Goal: Information Seeking & Learning: Learn about a topic

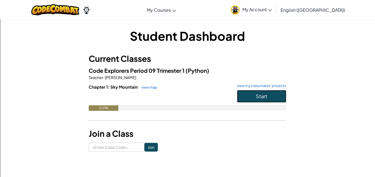
click at [251, 98] on button "Start" at bounding box center [261, 96] width 49 height 13
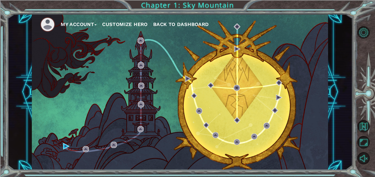
click at [124, 25] on button "Customize Hero" at bounding box center [125, 24] width 46 height 8
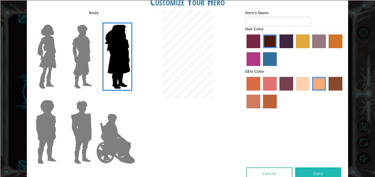
click at [130, 97] on input "Hero Jamie" at bounding box center [130, 97] width 0 height 0
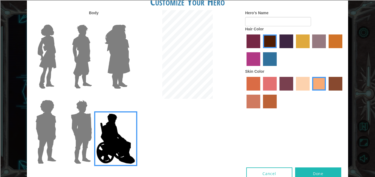
click at [94, 97] on input "Hero Garnet" at bounding box center [94, 97] width 0 height 0
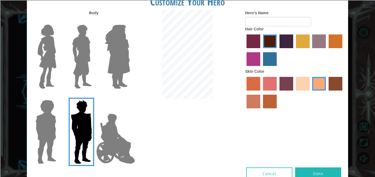
click at [58, 97] on input "Hero Steven" at bounding box center [58, 97] width 0 height 0
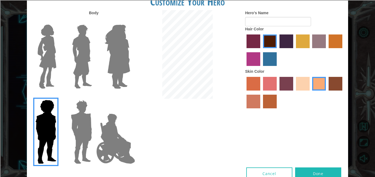
click at [130, 21] on input "Hero Amethyst" at bounding box center [130, 21] width 0 height 0
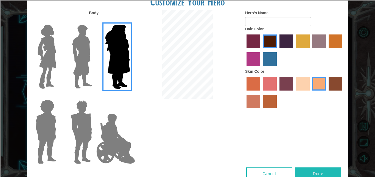
click at [94, 21] on input "Hero Lars" at bounding box center [94, 21] width 0 height 0
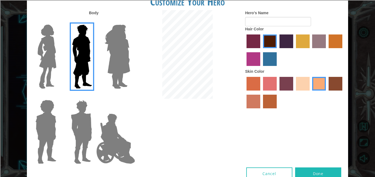
click at [58, 21] on input "Hero Connie" at bounding box center [58, 21] width 0 height 0
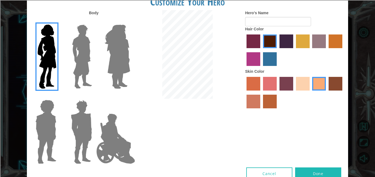
click at [94, 21] on input "Hero Lars" at bounding box center [94, 21] width 0 height 0
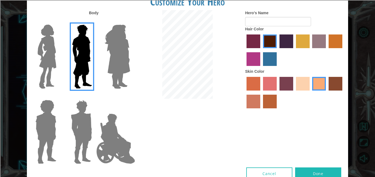
click at [288, 42] on label "hot purple hair color" at bounding box center [286, 42] width 14 height 14
click at [277, 50] on input "hot purple hair color" at bounding box center [277, 50] width 0 height 0
click at [302, 88] on label "sandy beach skin color" at bounding box center [303, 84] width 14 height 14
click at [294, 93] on input "sandy beach skin color" at bounding box center [294, 93] width 0 height 0
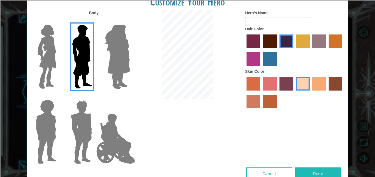
click at [331, 83] on label "karma skin color" at bounding box center [335, 84] width 14 height 14
click at [326, 93] on input "karma skin color" at bounding box center [326, 93] width 0 height 0
click at [323, 82] on label "tacao skin color" at bounding box center [319, 84] width 14 height 14
click at [310, 93] on input "tacao skin color" at bounding box center [310, 93] width 0 height 0
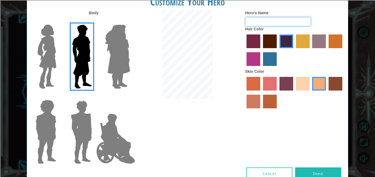
click at [261, 25] on input "Hero's Name" at bounding box center [278, 21] width 66 height 9
type input "Bill"
click at [304, 169] on button "Done" at bounding box center [318, 174] width 46 height 12
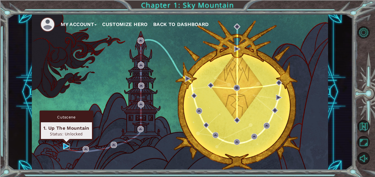
click at [66, 146] on img at bounding box center [66, 146] width 6 height 6
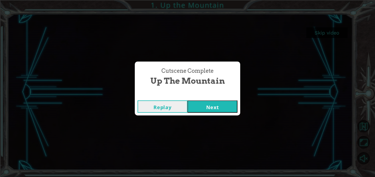
click at [206, 109] on button "Next" at bounding box center [212, 107] width 50 height 12
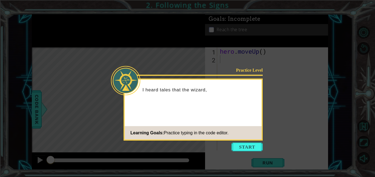
click at [233, 118] on div "Practice Level I heard tales that the wizard, Learning Goals: Practice typing i…" at bounding box center [192, 110] width 139 height 62
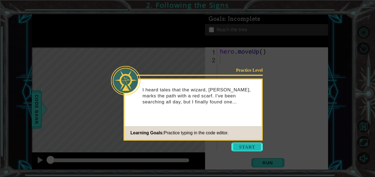
click at [249, 146] on button "Start" at bounding box center [246, 147] width 31 height 9
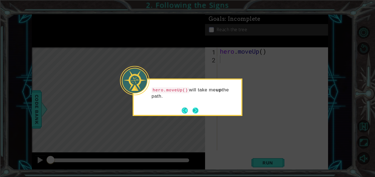
click at [197, 110] on button "Next" at bounding box center [195, 111] width 6 height 6
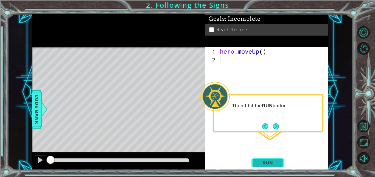
click at [275, 161] on span "Run" at bounding box center [268, 162] width 22 height 5
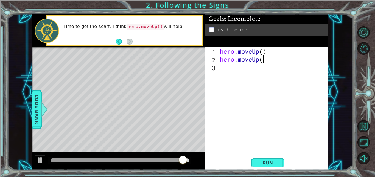
scroll to position [0, 2]
type textarea "hero.moveUp()"
click at [260, 162] on span "Run" at bounding box center [268, 162] width 22 height 5
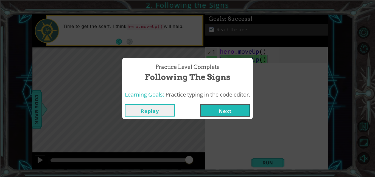
click at [242, 111] on button "Next" at bounding box center [225, 111] width 50 height 12
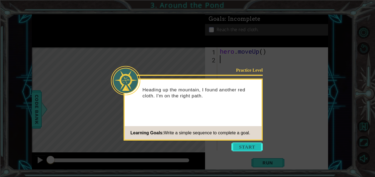
click at [251, 149] on button "Start" at bounding box center [246, 147] width 31 height 9
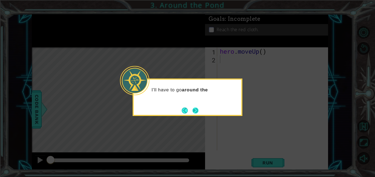
click at [195, 109] on button "Next" at bounding box center [195, 111] width 6 height 6
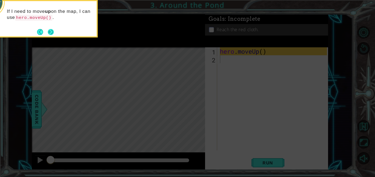
click at [51, 31] on button "Next" at bounding box center [50, 32] width 7 height 7
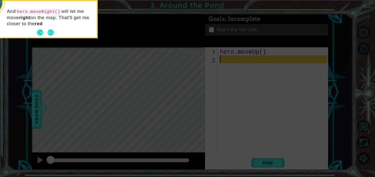
click at [51, 31] on button "Next" at bounding box center [51, 33] width 8 height 8
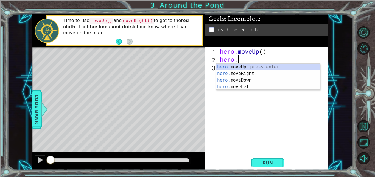
type textarea "[DOMAIN_NAME]"
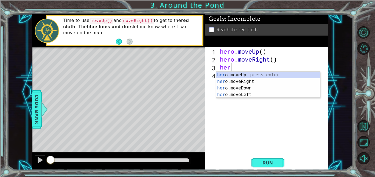
type textarea "hero"
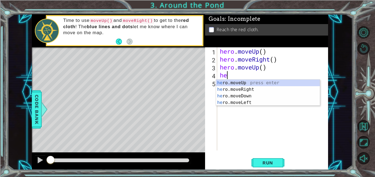
type textarea "hero"
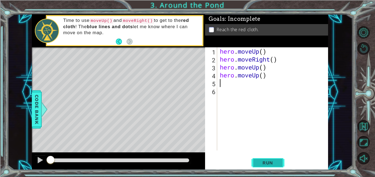
click at [263, 163] on span "Run" at bounding box center [268, 162] width 22 height 5
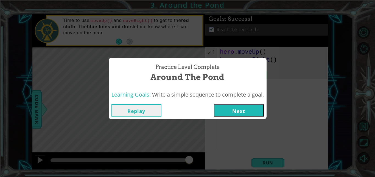
click at [235, 114] on button "Next" at bounding box center [239, 111] width 50 height 12
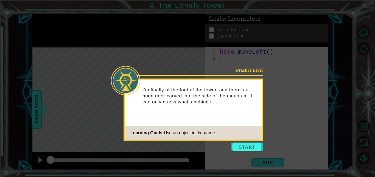
click at [257, 146] on button "Start" at bounding box center [246, 147] width 31 height 9
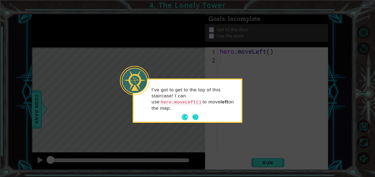
click at [198, 116] on button "Next" at bounding box center [195, 117] width 8 height 8
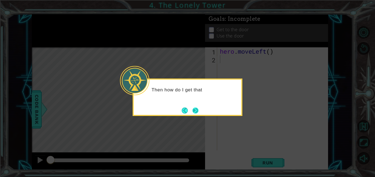
click at [197, 111] on button "Next" at bounding box center [195, 110] width 9 height 9
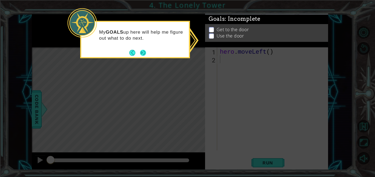
click at [139, 53] on button "Next" at bounding box center [142, 52] width 7 height 7
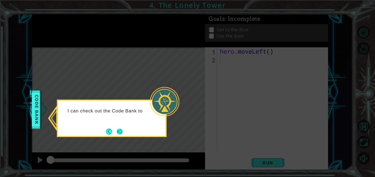
click at [122, 131] on button "Next" at bounding box center [119, 131] width 7 height 7
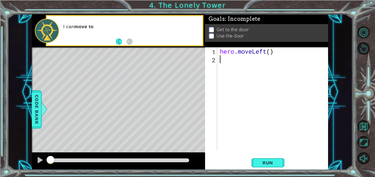
click at [38, 108] on span "Code Bank" at bounding box center [39, 109] width 9 height 33
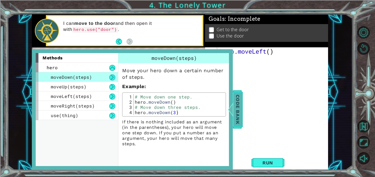
click at [228, 108] on div at bounding box center [225, 109] width 7 height 16
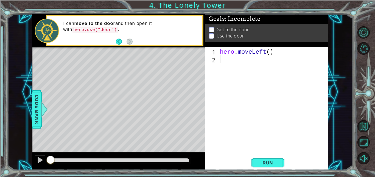
click at [230, 64] on div "hero . moveLeft ( )" at bounding box center [274, 106] width 111 height 119
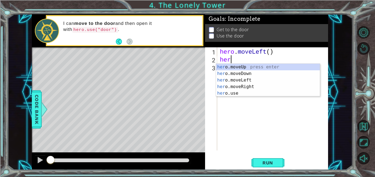
type textarea "hero"
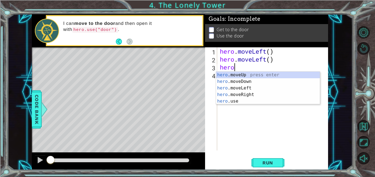
scroll to position [0, 0]
type textarea "h"
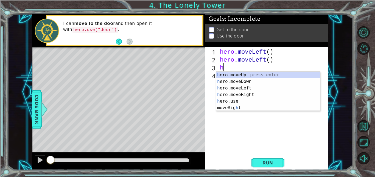
scroll to position [0, 0]
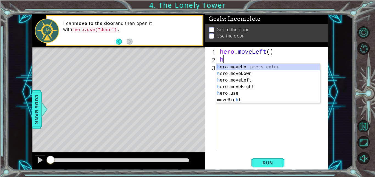
type textarea "h"
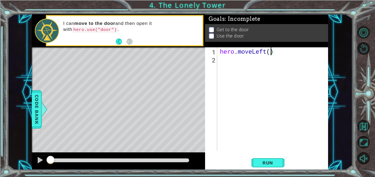
type textarea "hero.moveLeft(2)"
click at [289, 49] on div "hero . moveLeft ( 2 )" at bounding box center [274, 106] width 111 height 119
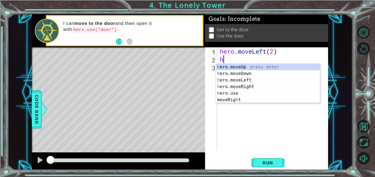
type textarea "hero"
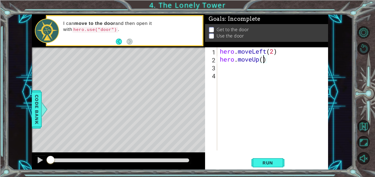
type textarea "hero.moveUp(2)"
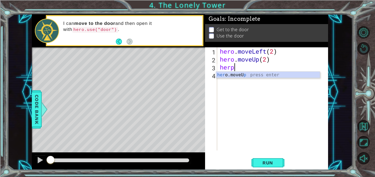
scroll to position [0, 0]
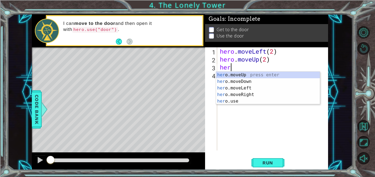
type textarea "hero"
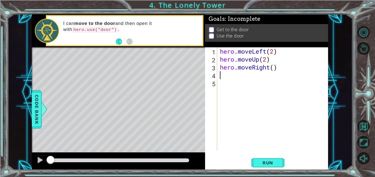
scroll to position [0, 0]
click at [274, 71] on div "hero . moveLeft ( 2 ) hero . moveUp ( 2 ) hero . moveRight ( )" at bounding box center [274, 106] width 111 height 119
type textarea "hero.moveRight(2)"
click at [253, 77] on div "hero . moveLeft ( 2 ) hero . moveUp ( 2 ) hero . moveRight ( 2 )" at bounding box center [274, 106] width 111 height 119
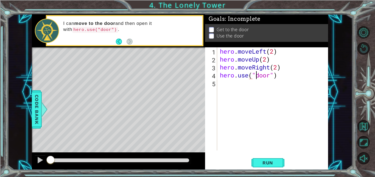
scroll to position [0, 2]
type textarea "hero.use("door")"
click at [269, 159] on button "Run" at bounding box center [267, 163] width 33 height 12
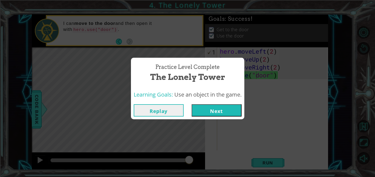
click at [212, 113] on button "Next" at bounding box center [216, 111] width 50 height 12
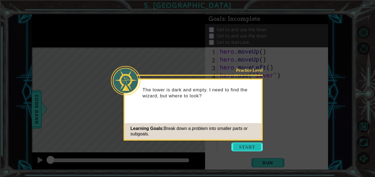
click at [247, 145] on button "Start" at bounding box center [246, 147] width 31 height 9
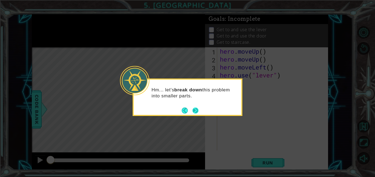
click at [194, 111] on button "Next" at bounding box center [195, 111] width 10 height 10
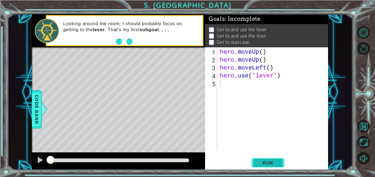
click at [264, 166] on button "Run" at bounding box center [267, 163] width 33 height 12
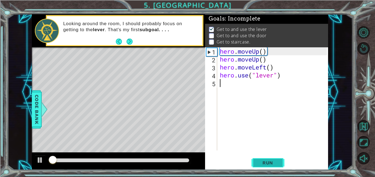
scroll to position [1, 0]
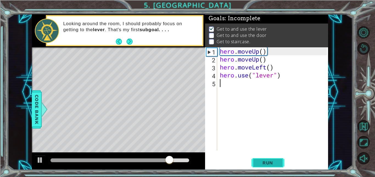
click at [261, 164] on span "Run" at bounding box center [268, 162] width 22 height 5
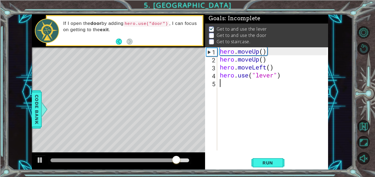
click at [245, 84] on div "hero . moveUp ( ) hero . moveUp ( ) hero . moveLeft ( ) hero . use ( "lever" )" at bounding box center [274, 106] width 111 height 119
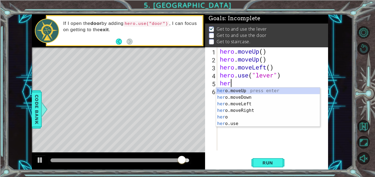
scroll to position [0, 0]
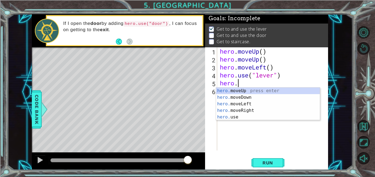
type textarea "hero."
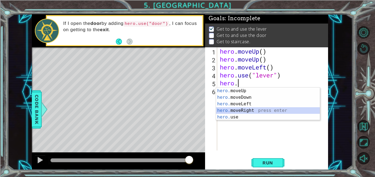
scroll to position [0, 0]
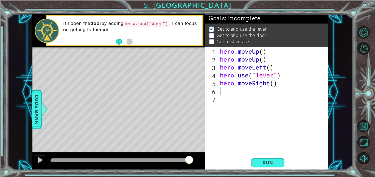
click at [275, 83] on div "hero . moveUp ( ) hero . moveUp ( ) hero . moveLeft ( ) hero . use ( "lever" ) …" at bounding box center [274, 106] width 111 height 119
type textarea "hero.moveRight(3)"
click at [223, 95] on div "hero . moveUp ( ) hero . moveUp ( ) hero . moveLeft ( ) hero . use ( "lever" ) …" at bounding box center [274, 106] width 111 height 119
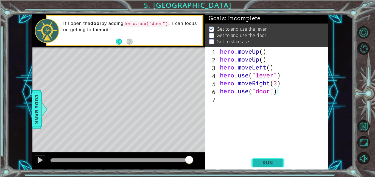
type textarea "hero.use("door")"
click at [269, 161] on span "Run" at bounding box center [268, 162] width 22 height 5
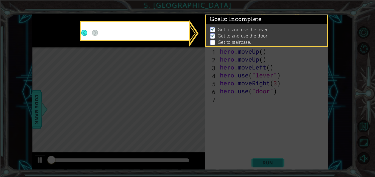
scroll to position [1, 0]
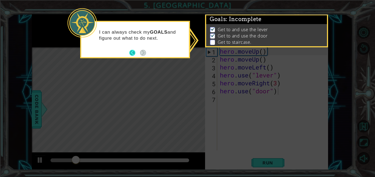
click at [131, 50] on button "Back" at bounding box center [134, 53] width 11 height 6
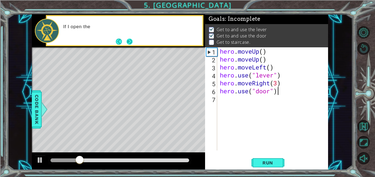
click at [129, 45] on button "Next" at bounding box center [129, 41] width 6 height 6
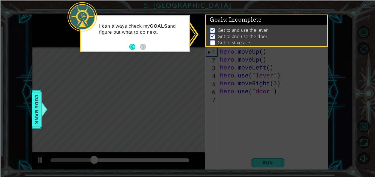
click at [193, 84] on icon at bounding box center [187, 88] width 375 height 177
click at [43, 106] on div at bounding box center [44, 109] width 7 height 16
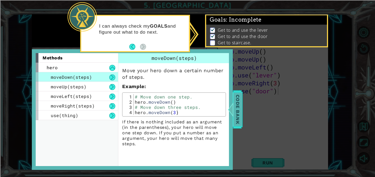
click at [242, 116] on span "Code Bank" at bounding box center [237, 109] width 9 height 33
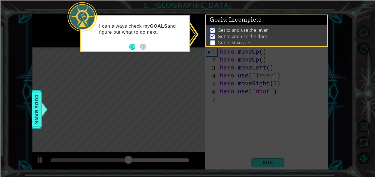
click at [213, 40] on p at bounding box center [212, 42] width 5 height 5
click at [194, 33] on icon at bounding box center [187, 88] width 375 height 177
click at [37, 112] on span "Code Bank" at bounding box center [36, 109] width 9 height 33
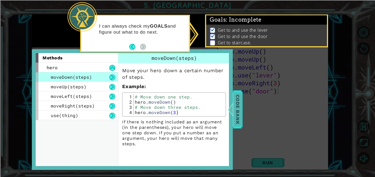
click at [239, 108] on span "Code Bank" at bounding box center [237, 109] width 9 height 33
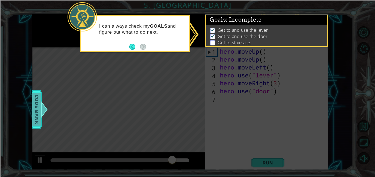
click at [38, 102] on span "Code Bank" at bounding box center [36, 109] width 9 height 33
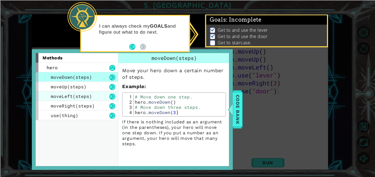
click at [72, 97] on span "moveLeft(steps)" at bounding box center [71, 97] width 41 height 6
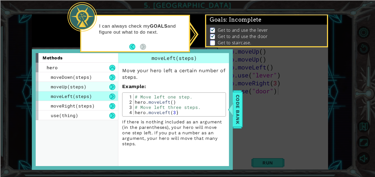
click at [73, 88] on span "moveUp(steps)" at bounding box center [69, 87] width 36 height 6
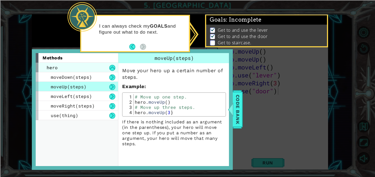
click at [57, 66] on span "hero" at bounding box center [52, 68] width 11 height 6
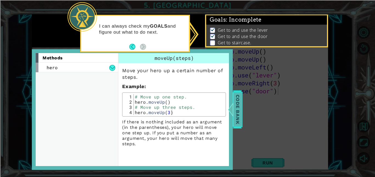
click at [234, 96] on span "Code Bank" at bounding box center [237, 109] width 9 height 33
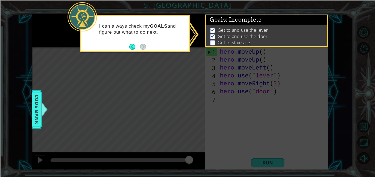
click at [210, 43] on p at bounding box center [212, 42] width 5 height 5
click at [250, 103] on icon at bounding box center [187, 88] width 375 height 177
click at [129, 46] on div "I can always check my GOALS and figure out what to do next." at bounding box center [135, 32] width 108 height 28
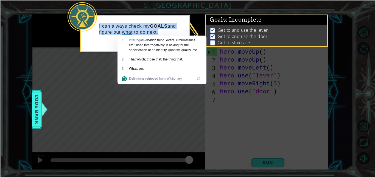
click at [95, 42] on div "I can always check my GOALS and figure out what to do next." at bounding box center [135, 32] width 108 height 28
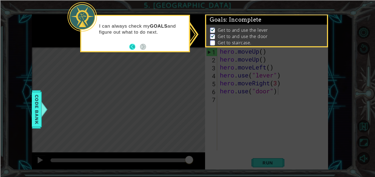
click at [130, 47] on button "Back" at bounding box center [134, 47] width 11 height 6
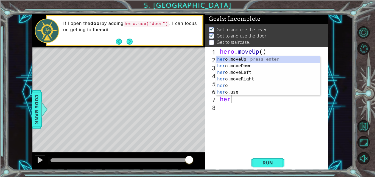
type textarea "hero"
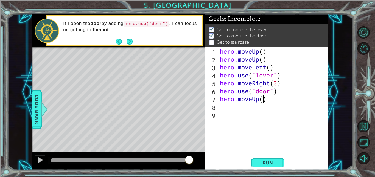
click at [264, 101] on div "hero . moveUp ( ) hero . moveUp ( ) hero . moveLeft ( ) hero . use ( "lever" ) …" at bounding box center [274, 106] width 111 height 119
type textarea "hero.moveUp(2)"
click at [247, 103] on div "hero . moveUp ( ) hero . moveUp ( ) hero . moveLeft ( ) hero . use ( "lever" ) …" at bounding box center [274, 106] width 111 height 119
click at [245, 105] on div "hero . moveUp ( ) hero . moveUp ( ) hero . moveLeft ( ) hero . use ( "lever" ) …" at bounding box center [274, 106] width 111 height 119
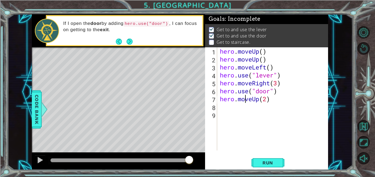
scroll to position [0, 0]
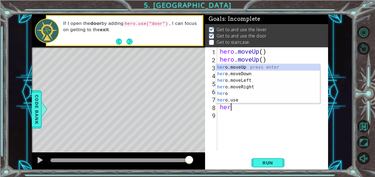
type textarea "hero"
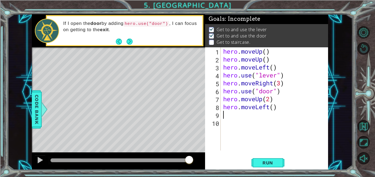
click at [275, 106] on div "hero . moveUp ( ) hero . moveUp ( ) hero . moveLeft ( ) hero . use ( "lever" ) …" at bounding box center [276, 106] width 108 height 119
type textarea "hero.moveLeft(3)"
click at [270, 161] on span "Run" at bounding box center [268, 162] width 22 height 5
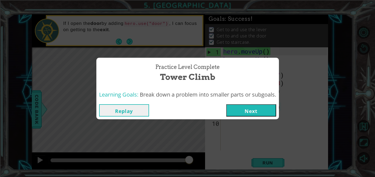
click at [257, 104] on div "Replay Next" at bounding box center [187, 111] width 182 height 18
click at [252, 109] on button "Next" at bounding box center [251, 111] width 50 height 12
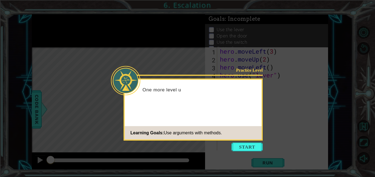
click at [237, 114] on div "Practice Level One more level u Learning Goals: Use arguments with methods." at bounding box center [192, 110] width 139 height 62
click at [247, 144] on button "Start" at bounding box center [246, 147] width 31 height 9
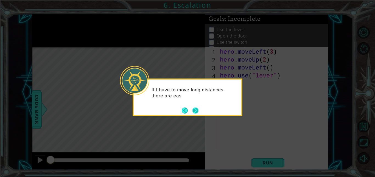
click at [197, 109] on button "Next" at bounding box center [195, 111] width 10 height 10
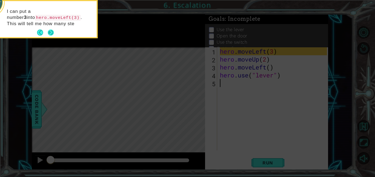
click at [51, 32] on button "Next" at bounding box center [51, 33] width 6 height 6
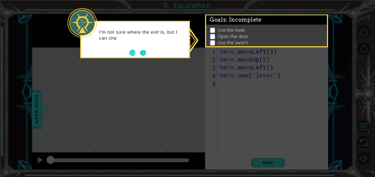
click at [143, 50] on button "Next" at bounding box center [142, 52] width 9 height 9
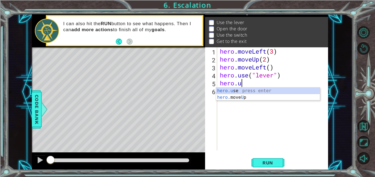
scroll to position [0, 1]
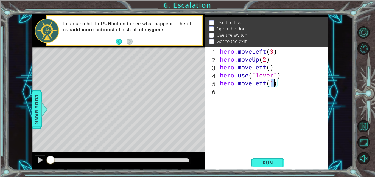
click at [289, 84] on div "hero . moveLeft ( 3 ) hero . moveUp ( 2 ) hero . moveLeft ( ) hero . use ( "lev…" at bounding box center [274, 106] width 111 height 119
type textarea "hero.moveLeft()"
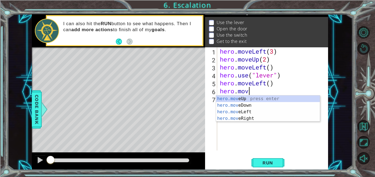
scroll to position [0, 1]
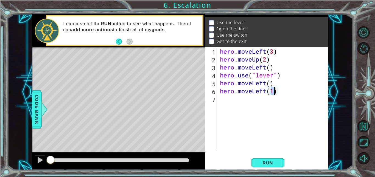
click at [267, 91] on div "hero . moveLeft ( 3 ) hero . moveUp ( 2 ) hero . moveLeft ( ) hero . use ( "lev…" at bounding box center [274, 106] width 111 height 119
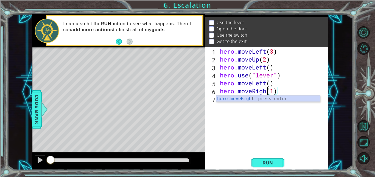
scroll to position [0, 2]
click at [277, 92] on div "hero . moveLeft ( 3 ) hero . moveUp ( 2 ) hero . moveLeft ( ) hero . use ( "lev…" at bounding box center [274, 106] width 111 height 119
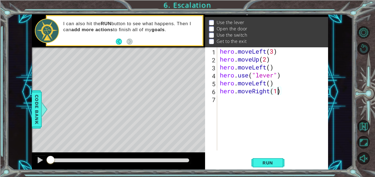
type textarea "hero.moveRight(2)"
click at [284, 92] on div "hero . moveLeft ( 3 ) hero . moveUp ( 2 ) hero . moveLeft ( ) hero . use ( "lev…" at bounding box center [274, 106] width 111 height 119
type textarea "hero.use("switch")"
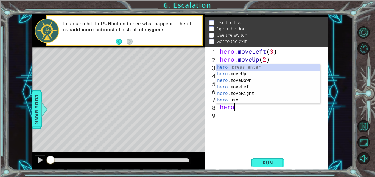
scroll to position [0, 1]
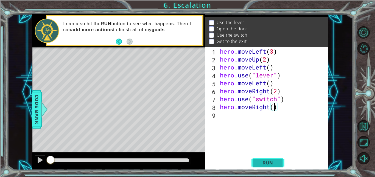
click at [274, 162] on span "Run" at bounding box center [268, 162] width 22 height 5
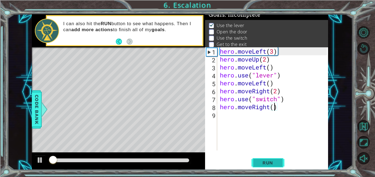
scroll to position [4, 0]
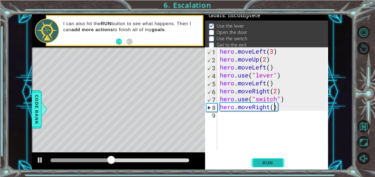
click at [273, 160] on button "Run" at bounding box center [267, 163] width 33 height 12
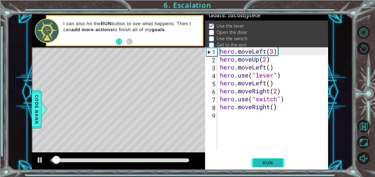
click at [268, 165] on span "Run" at bounding box center [268, 162] width 22 height 5
click at [36, 160] on div at bounding box center [39, 160] width 7 height 7
click at [267, 86] on div "hero . moveLeft ( 3 ) hero . moveUp ( 2 ) hero . moveLeft ( ) hero . use ( "lev…" at bounding box center [274, 106] width 111 height 119
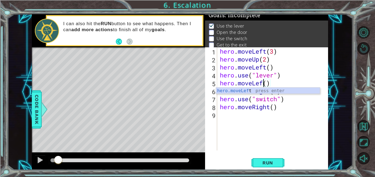
scroll to position [0, 2]
click at [327, 122] on div "hero.moveLeft() 1 2 3 4 5 6 7 8 9 hero . moveLeft ( 3 ) hero . moveUp ( 2 ) her…" at bounding box center [266, 108] width 123 height 123
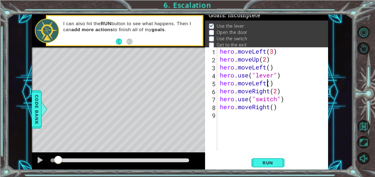
click at [270, 92] on div "hero . moveLeft ( 3 ) hero . moveUp ( 2 ) hero . moveLeft ( ) hero . use ( "lev…" at bounding box center [274, 106] width 111 height 119
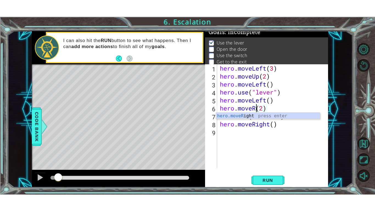
scroll to position [0, 2]
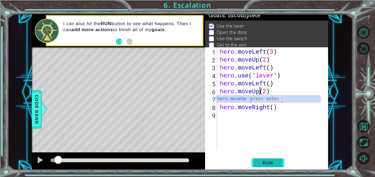
click at [262, 163] on span "Run" at bounding box center [268, 162] width 22 height 5
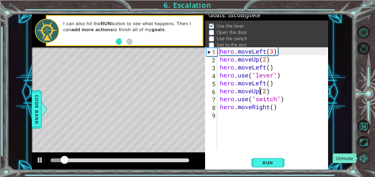
click at [365, 157] on button "Unmute" at bounding box center [363, 159] width 12 height 12
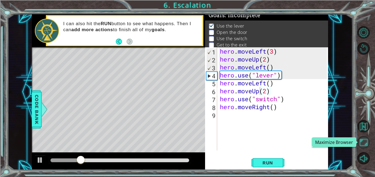
click at [362, 138] on button "Maximize Browser" at bounding box center [363, 142] width 12 height 12
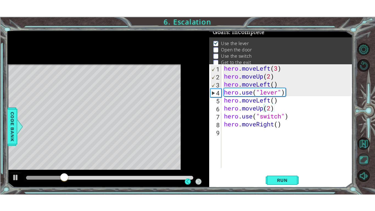
scroll to position [4, 0]
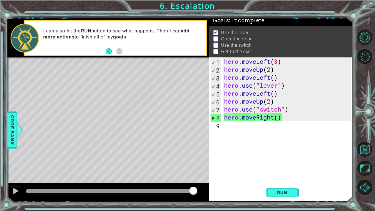
drag, startPoint x: 142, startPoint y: 190, endPoint x: 210, endPoint y: 192, distance: 67.2
click at [210, 177] on div "1 ההההההההההההההההההההההההההההההההההההההההההההההההההההההההההההההההההההההההההההה…" at bounding box center [179, 110] width 345 height 182
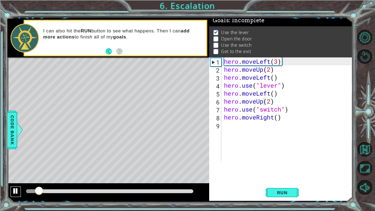
click at [16, 177] on div at bounding box center [15, 190] width 7 height 7
click at [280, 95] on div "hero . moveLeft ( 3 ) hero . moveUp ( 2 ) hero . moveLeft ( ) hero . use ( "lev…" at bounding box center [288, 116] width 131 height 119
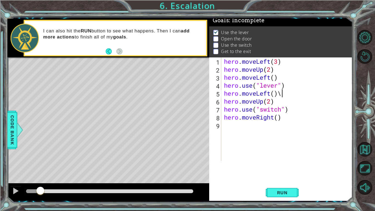
type textarea "hero.moveLeft()"
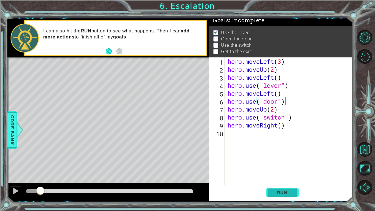
click at [280, 177] on span "Run" at bounding box center [282, 192] width 22 height 5
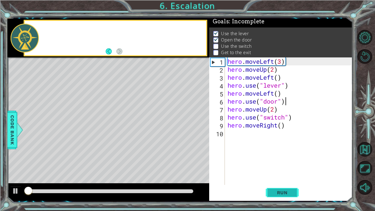
scroll to position [2, 0]
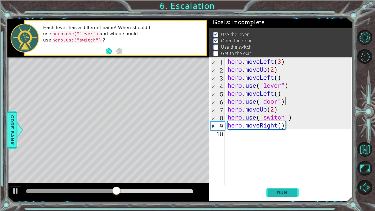
click at [273, 177] on button "Run" at bounding box center [282, 192] width 33 height 14
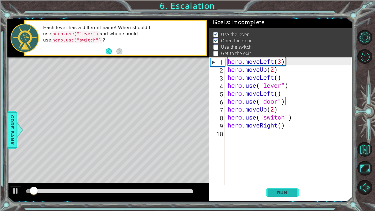
click at [270, 177] on button "Run" at bounding box center [282, 192] width 33 height 14
click at [13, 177] on div at bounding box center [15, 190] width 7 height 7
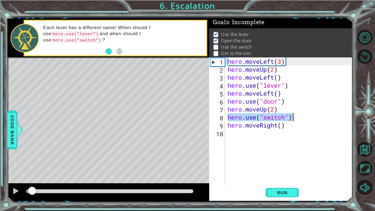
drag, startPoint x: 227, startPoint y: 118, endPoint x: 294, endPoint y: 119, distance: 66.9
click at [294, 119] on div "hero . moveLeft ( 3 ) hero . moveUp ( 2 ) hero . moveLeft ( ) hero . use ( "lev…" at bounding box center [289, 128] width 127 height 143
type textarea "hero.use("switch")"
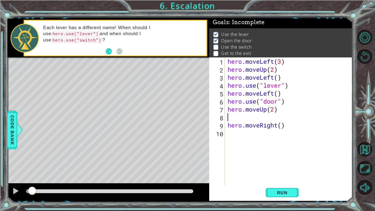
type textarea "hero.moveUp(2)"
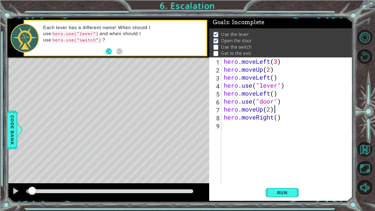
click at [257, 125] on div "hero . moveLeft ( 3 ) hero . moveUp ( 2 ) hero . moveLeft ( ) hero . use ( "lev…" at bounding box center [287, 128] width 131 height 143
paste textarea "hero.use("switch")"
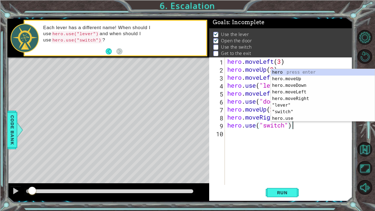
click at [259, 111] on div "hero . moveLeft ( 3 ) hero . moveUp ( 2 ) hero . moveLeft ( ) hero . use ( "lev…" at bounding box center [290, 128] width 128 height 143
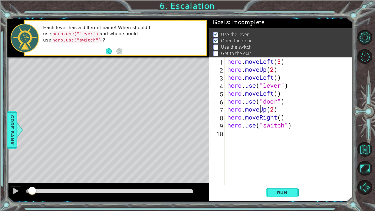
click at [273, 110] on div "hero . moveLeft ( 3 ) hero . moveUp ( 2 ) hero . moveLeft ( ) hero . use ( "lev…" at bounding box center [290, 128] width 128 height 143
click at [281, 118] on div "hero . moveLeft ( 3 ) hero . moveUp ( 2 ) hero . moveLeft ( ) hero . use ( "lev…" at bounding box center [290, 128] width 128 height 143
click at [295, 127] on div "hero . moveLeft ( 3 ) hero . moveUp ( 2 ) hero . moveLeft ( ) hero . use ( "lev…" at bounding box center [290, 128] width 128 height 143
type textarea "hero.use("switch")"
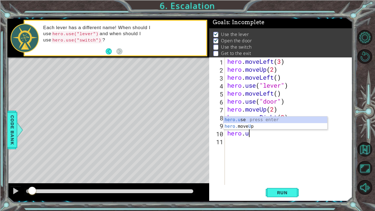
scroll to position [0, 1]
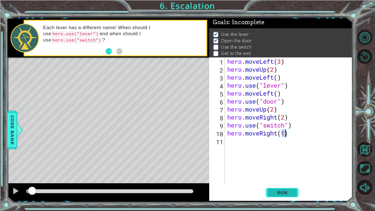
type textarea "hero.moveRight(1)"
click at [276, 177] on span "Run" at bounding box center [282, 192] width 22 height 5
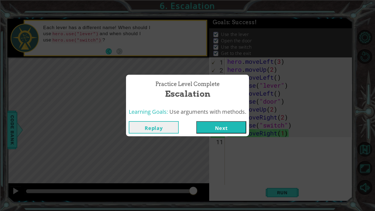
click at [233, 129] on button "Next" at bounding box center [221, 127] width 50 height 12
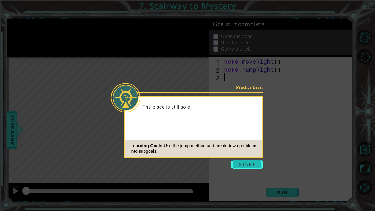
click at [249, 166] on button "Start" at bounding box center [246, 164] width 31 height 9
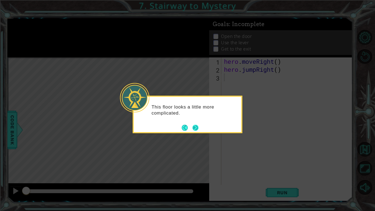
click at [199, 125] on div "This floor looks a little more complicated." at bounding box center [188, 113] width 108 height 28
click at [194, 127] on button "Next" at bounding box center [195, 127] width 6 height 6
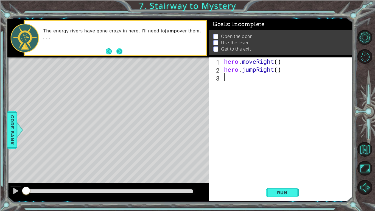
click at [123, 53] on button "Next" at bounding box center [119, 51] width 10 height 10
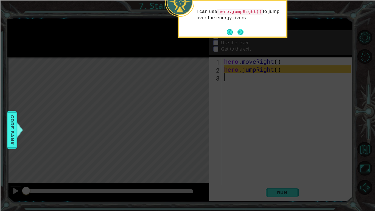
click at [237, 28] on footer at bounding box center [235, 32] width 17 height 8
click at [239, 32] on button "Next" at bounding box center [240, 33] width 10 height 10
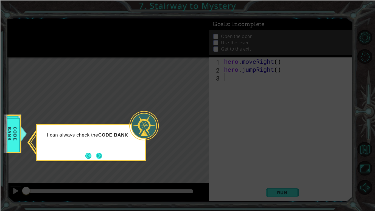
click at [99, 156] on button "Next" at bounding box center [98, 155] width 7 height 7
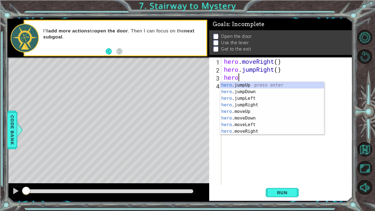
scroll to position [0, 1]
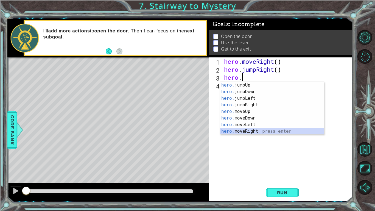
type textarea "hero.moveRight(1)"
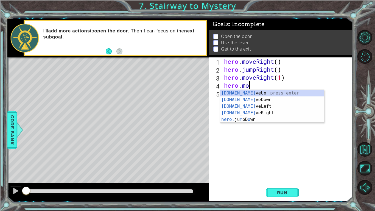
scroll to position [0, 1]
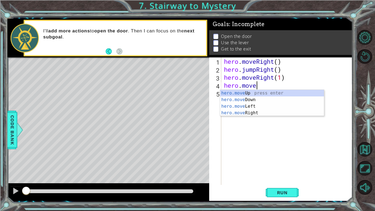
type textarea "hero.moveUp(1)"
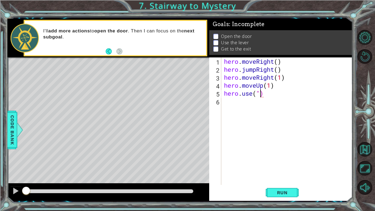
scroll to position [0, 2]
type textarea "hero.use("door")"
click at [287, 92] on div "hero . moveRight ( ) hero . jumpRight ( ) hero . moveRight ( 1 ) hero . moveUp …" at bounding box center [288, 128] width 131 height 143
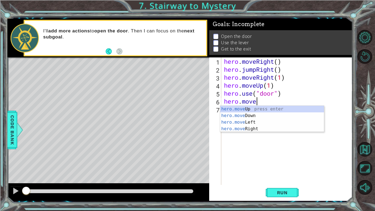
scroll to position [0, 1]
type textarea "hero.moveUp(1)"
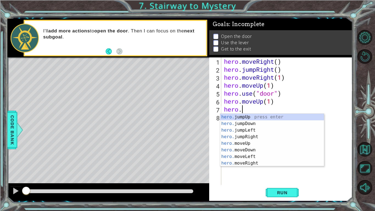
scroll to position [0, 1]
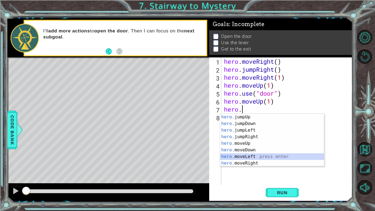
type textarea "hero.moveLeft(1)"
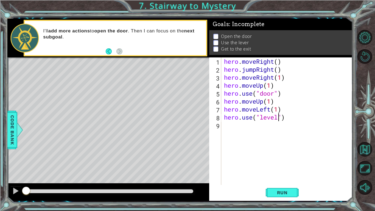
scroll to position [0, 2]
type textarea "hero.use("lever")"
click at [279, 177] on span "Run" at bounding box center [282, 192] width 22 height 5
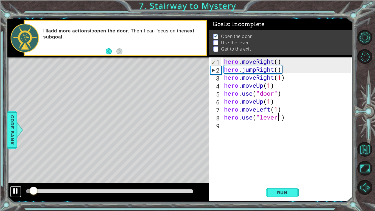
click at [16, 177] on div at bounding box center [15, 190] width 7 height 7
click at [267, 123] on div "hero . moveRight ( ) hero . jumpRight ( ) hero . moveRight ( 1 ) hero . moveUp …" at bounding box center [288, 128] width 131 height 143
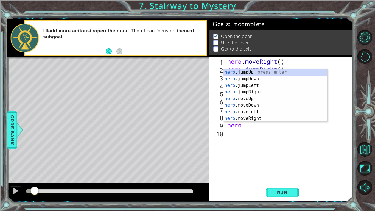
scroll to position [0, 0]
click at [259, 111] on div "hero .jumpUp press enter hero .jumpDown press enter hero .jumpLeft press enter …" at bounding box center [275, 102] width 104 height 66
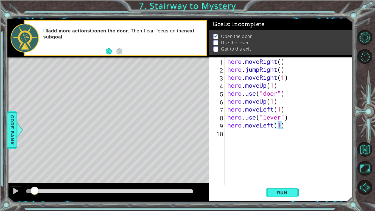
type textarea "hero.moveLeft(2)"
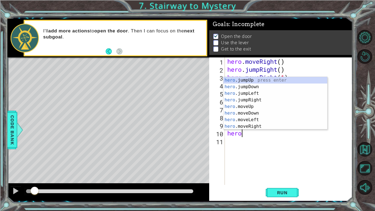
type textarea "hero."
click at [254, 80] on div "hero. jumpUp press enter hero. jumpDown press enter hero. jumpLeft press enter …" at bounding box center [275, 110] width 104 height 66
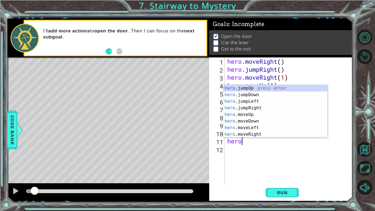
scroll to position [0, 0]
click at [262, 132] on div "hero .jumpUp press enter hero .jumpDown press enter hero .jumpLeft press enter …" at bounding box center [275, 118] width 104 height 66
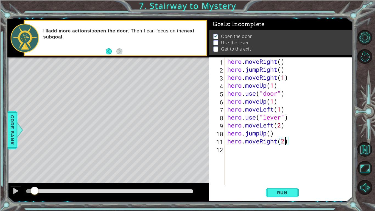
scroll to position [0, 2]
click at [288, 177] on span "Run" at bounding box center [282, 192] width 22 height 5
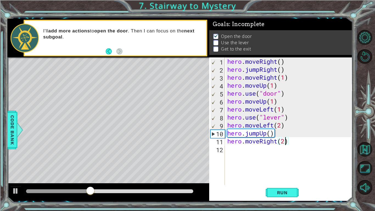
click at [274, 102] on div "hero . moveRight ( ) hero . jumpRight ( ) hero . moveRight ( 1 ) hero . moveUp …" at bounding box center [290, 128] width 128 height 143
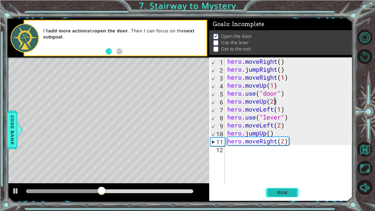
type textarea "hero.moveUp(2)"
click at [276, 177] on span "Run" at bounding box center [282, 192] width 22 height 5
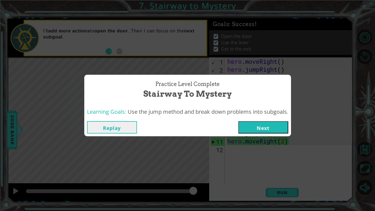
drag, startPoint x: 49, startPoint y: 188, endPoint x: 222, endPoint y: 200, distance: 173.5
click at [222, 177] on body "1 ההההההההההההההההההההההההההההההההההההההההההההההההההההההההההההההההההההההההההההה…" at bounding box center [187, 105] width 375 height 211
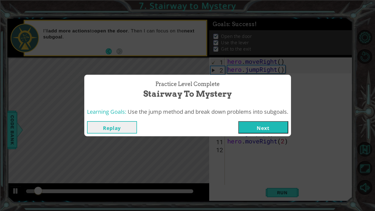
click at [255, 123] on button "Next" at bounding box center [263, 127] width 50 height 12
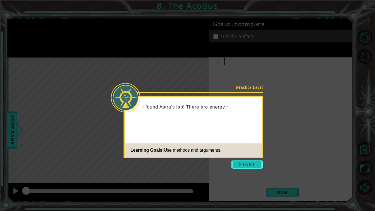
click at [241, 162] on button "Start" at bounding box center [246, 164] width 31 height 9
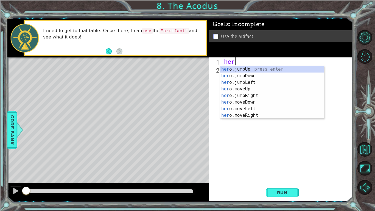
scroll to position [0, 0]
click at [256, 95] on div "hero .jumpUp press enter hero .jumpDown press enter hero .jumpLeft press enter …" at bounding box center [272, 99] width 104 height 66
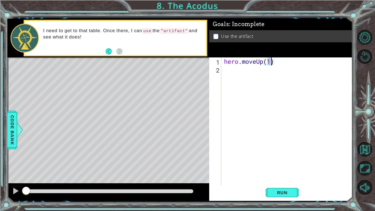
type textarea "hero.moveUp(2)"
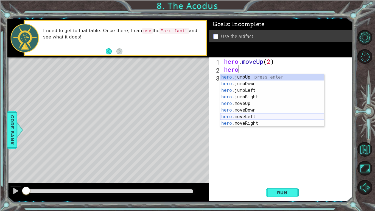
click at [264, 117] on div "hero .jumpUp press enter hero .jumpDown press enter hero .jumpLeft press enter …" at bounding box center [272, 107] width 104 height 66
type textarea "hero.moveLeft(1)"
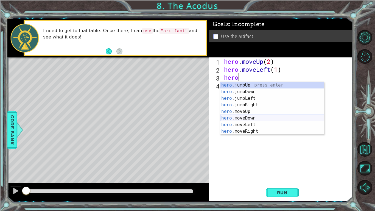
click at [254, 116] on div "hero .jumpUp press enter hero .jumpDown press enter hero .jumpLeft press enter …" at bounding box center [272, 115] width 104 height 66
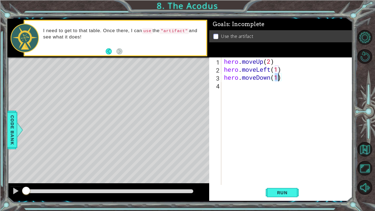
type textarea "hero.moveDown(2)"
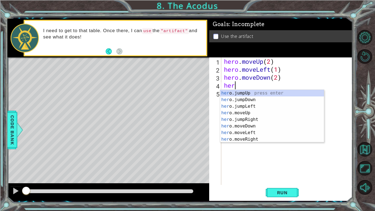
type textarea "hero"
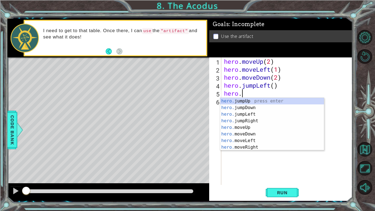
scroll to position [0, 1]
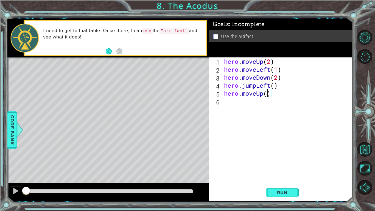
type textarea "hero.moveUp(2)"
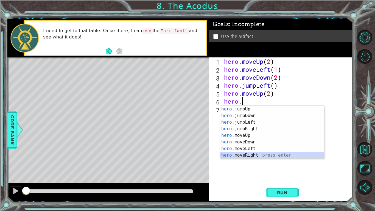
type textarea "hero.moveRight(1)"
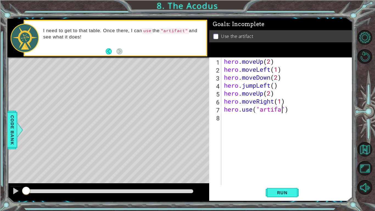
scroll to position [0, 3]
type textarea "hero.use("artifact")"
click at [283, 177] on span "Run" at bounding box center [282, 192] width 22 height 5
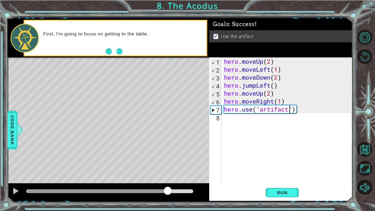
drag, startPoint x: 46, startPoint y: 191, endPoint x: 170, endPoint y: 195, distance: 123.8
click at [170, 177] on div at bounding box center [168, 191] width 10 height 10
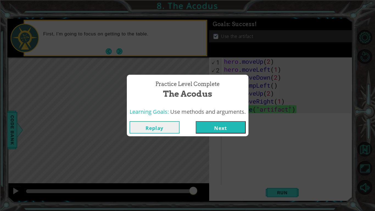
click at [228, 123] on button "Next" at bounding box center [221, 127] width 50 height 12
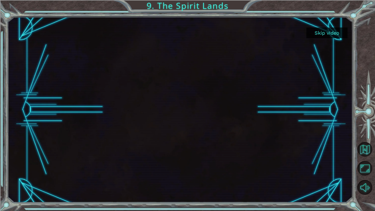
click at [329, 32] on button "Skip video" at bounding box center [326, 32] width 41 height 11
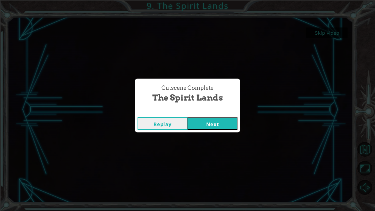
click at [209, 122] on button "Next" at bounding box center [212, 123] width 50 height 12
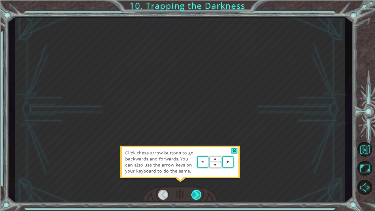
click at [195, 177] on div at bounding box center [196, 195] width 10 height 10
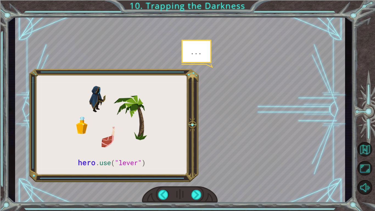
click at [98, 101] on div at bounding box center [180, 109] width 330 height 185
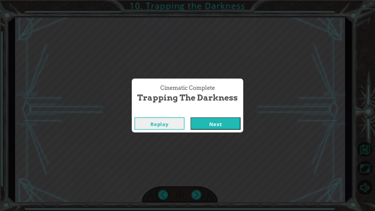
click at [213, 120] on button "Next" at bounding box center [215, 123] width 50 height 12
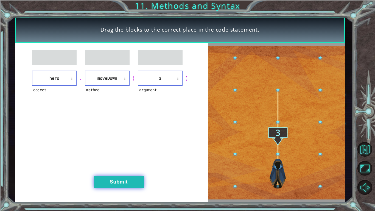
click at [127, 177] on button "Submit" at bounding box center [119, 182] width 50 height 12
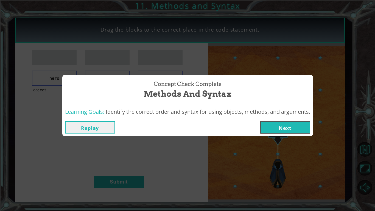
click at [291, 130] on button "Next" at bounding box center [285, 127] width 50 height 12
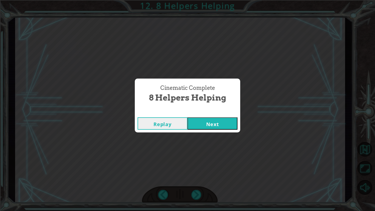
click at [214, 125] on button "Next" at bounding box center [212, 123] width 50 height 12
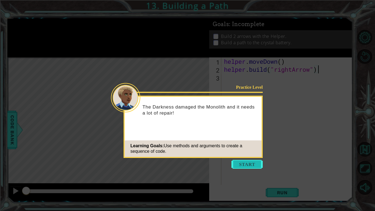
click at [251, 164] on button "Start" at bounding box center [246, 164] width 31 height 9
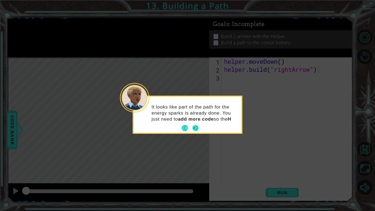
click at [195, 122] on p "It looks like part of the path for the energy sparks is already done. You just …" at bounding box center [194, 113] width 86 height 18
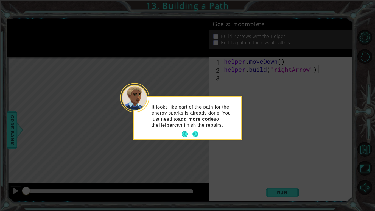
click at [195, 131] on button "Next" at bounding box center [195, 134] width 9 height 9
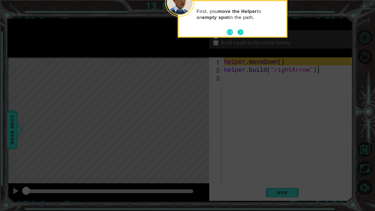
click at [239, 32] on button "Next" at bounding box center [240, 32] width 6 height 6
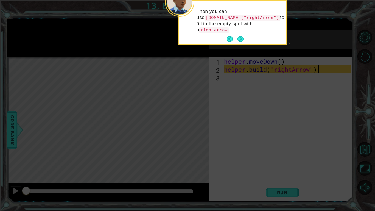
click at [239, 35] on button "Next" at bounding box center [240, 39] width 8 height 8
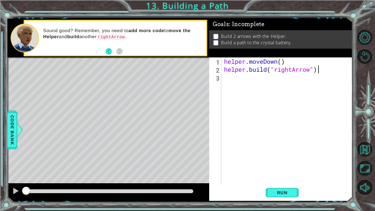
click at [266, 74] on div "helper . moveDown ( ) helper . build ( "rightArrow" )" at bounding box center [288, 128] width 131 height 143
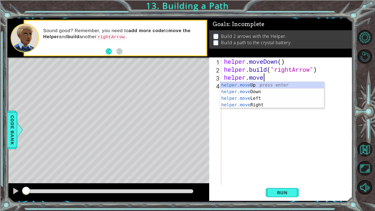
scroll to position [0, 1]
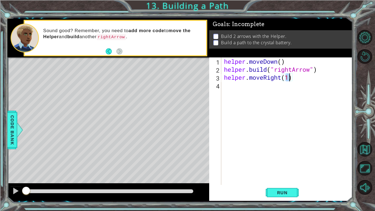
type textarea "helper.moveRight(3)"
click at [236, 89] on div "helper . moveDown ( ) helper . build ( "rightArrow" ) helper . moveRight ( 3 )" at bounding box center [288, 128] width 131 height 143
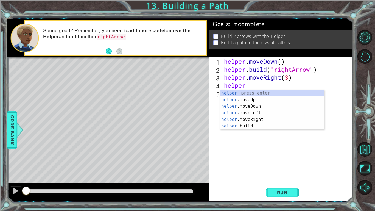
scroll to position [0, 1]
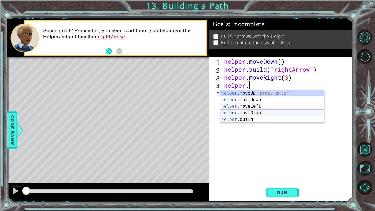
click at [250, 115] on div "helper. moveUp press enter helper. moveDown press enter helper. moveLeft press …" at bounding box center [272, 113] width 104 height 46
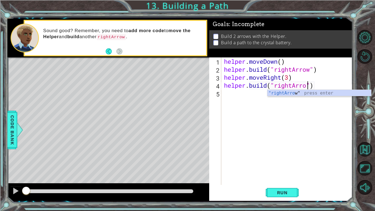
scroll to position [0, 4]
type textarea "[DOMAIN_NAME]("rightArrow")"
click at [283, 177] on button "Run" at bounding box center [282, 192] width 33 height 14
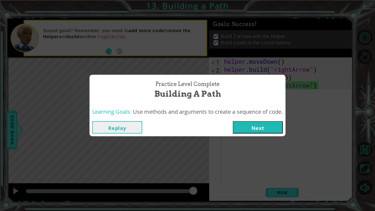
click at [252, 123] on button "Next" at bounding box center [258, 127] width 50 height 12
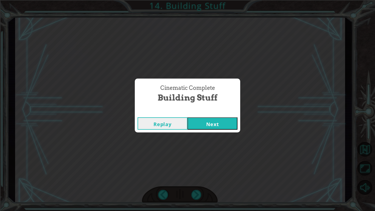
click at [233, 123] on button "Next" at bounding box center [212, 123] width 50 height 12
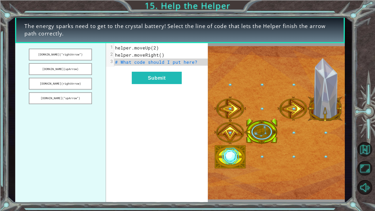
drag, startPoint x: 62, startPoint y: 54, endPoint x: 135, endPoint y: 62, distance: 74.0
click at [135, 62] on div "[DOMAIN_NAME](“rightArrow”) [DOMAIN_NAME](upArrow) [DOMAIN_NAME](rightArrow) [D…" at bounding box center [111, 122] width 193 height 159
click at [64, 55] on button "[DOMAIN_NAME](“rightArrow”)" at bounding box center [60, 55] width 63 height 12
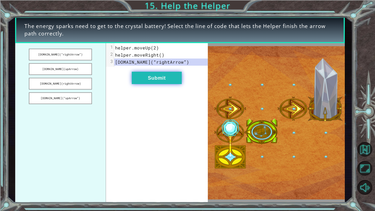
click at [142, 74] on button "Submit" at bounding box center [157, 78] width 50 height 12
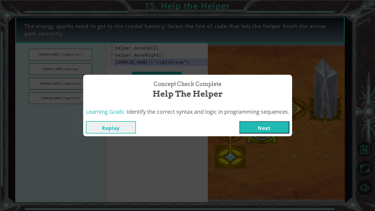
click at [256, 130] on button "Next" at bounding box center [264, 127] width 50 height 12
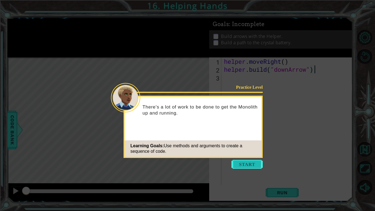
click at [248, 163] on button "Start" at bounding box center [246, 164] width 31 height 9
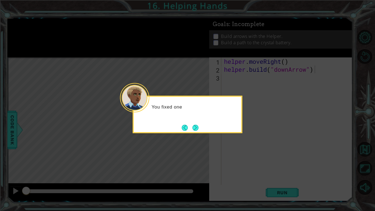
click at [248, 163] on icon at bounding box center [187, 105] width 375 height 211
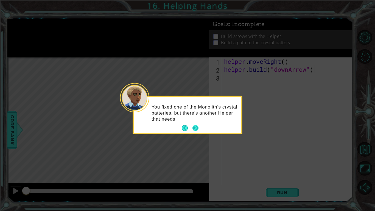
click at [194, 127] on button "Next" at bounding box center [195, 128] width 6 height 6
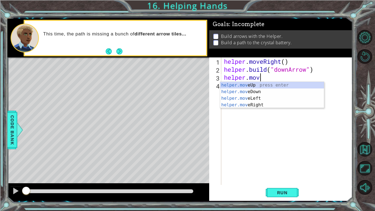
scroll to position [0, 1]
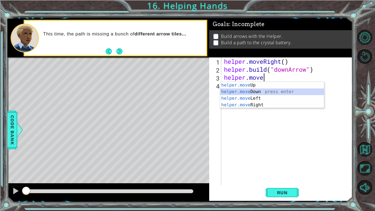
type textarea "helper.moveDown(1)"
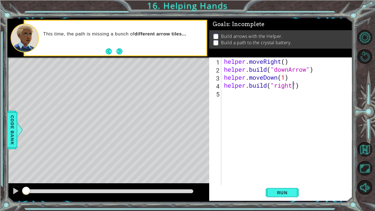
scroll to position [0, 3]
type textarea "[DOMAIN_NAME]("rightArrow")"
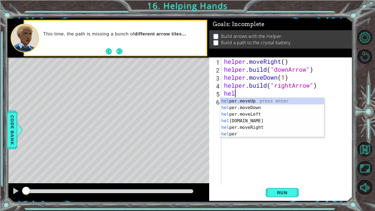
scroll to position [0, 0]
type textarea "h"
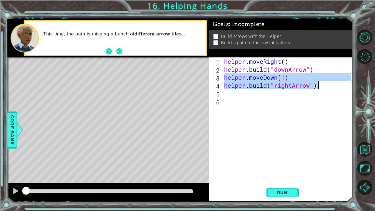
drag, startPoint x: 223, startPoint y: 77, endPoint x: 332, endPoint y: 89, distance: 109.5
click at [332, 89] on div "helper . moveRight ( ) helper . build ( "downArrow" ) helper . moveDown ( 1 ) h…" at bounding box center [288, 128] width 131 height 143
type textarea "helper.moveDown(1) [DOMAIN_NAME]("rightArrow")"
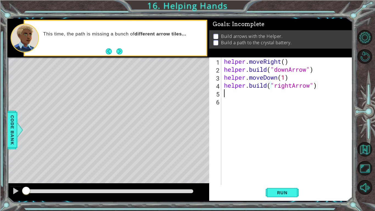
click at [272, 91] on div "helper . moveRight ( ) helper . build ( "downArrow" ) helper . moveDown ( 1 ) h…" at bounding box center [288, 128] width 131 height 143
paste textarea "[DOMAIN_NAME]("rightArrow")"
type textarea "[DOMAIN_NAME]("rightArrow")"
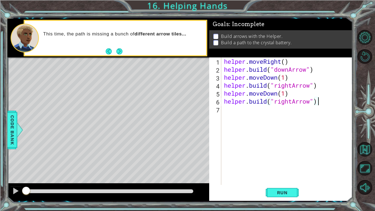
click at [243, 108] on div "helper . moveRight ( ) helper . build ( "downArrow" ) helper . moveDown ( 1 ) h…" at bounding box center [288, 128] width 131 height 143
paste textarea "[DOMAIN_NAME]("rightArrow")"
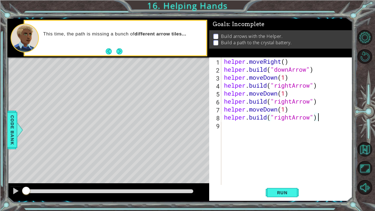
click at [278, 94] on div "helper . moveRight ( ) helper . build ( "downArrow" ) helper . moveDown ( 1 ) h…" at bounding box center [288, 128] width 131 height 143
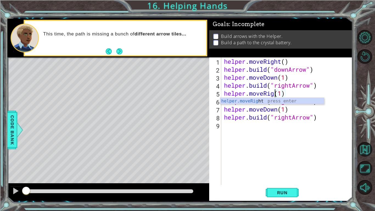
scroll to position [0, 2]
click at [278, 112] on div "helper . moveRight ( ) helper . build ( "downArrow" ) helper . moveDown ( 1 ) h…" at bounding box center [288, 128] width 131 height 143
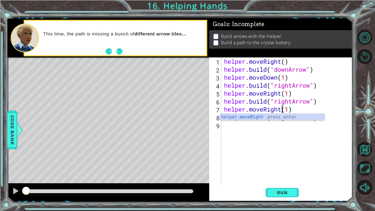
click at [297, 102] on div "helper . moveRight ( ) helper . build ( "downArrow" ) helper . moveDown ( 1 ) h…" at bounding box center [288, 128] width 131 height 143
click at [294, 118] on div "helper . moveRight ( ) helper . build ( "downArrow" ) helper . moveDown ( 1 ) h…" at bounding box center [288, 128] width 131 height 143
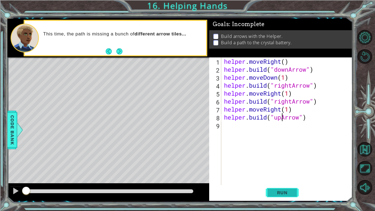
type textarea "[DOMAIN_NAME]("upArrow")"
click at [281, 177] on span "Run" at bounding box center [282, 192] width 22 height 5
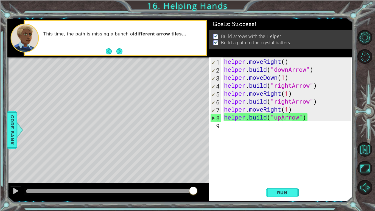
drag, startPoint x: 33, startPoint y: 193, endPoint x: 238, endPoint y: 190, distance: 204.1
click at [238, 177] on body "1 ההההההההההההההההההההההההההההההההההההההההההההההההההההההההההההההההההההההההההההה…" at bounding box center [187, 105] width 375 height 211
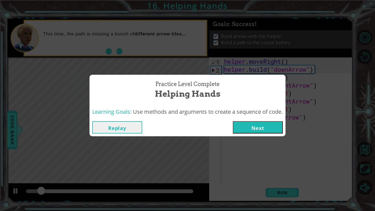
click at [251, 128] on button "Next" at bounding box center [258, 127] width 50 height 12
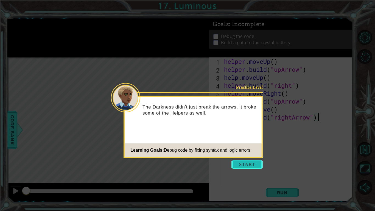
click at [248, 162] on button "Start" at bounding box center [246, 164] width 31 height 9
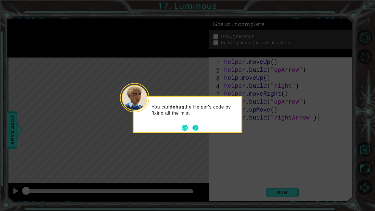
click at [196, 125] on button "Next" at bounding box center [195, 127] width 7 height 7
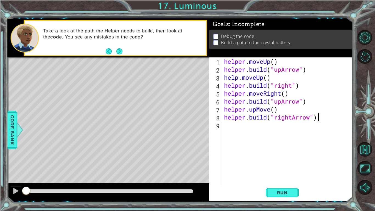
click at [238, 78] on div "helper . moveUp ( ) helper . build ( "upArrow" ) help . moveUp ( ) helper . bui…" at bounding box center [288, 128] width 131 height 143
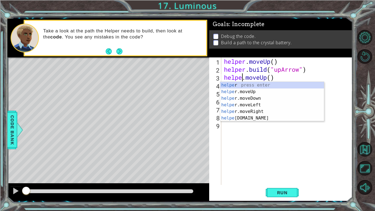
scroll to position [0, 1]
type textarea "helper.moveUp()"
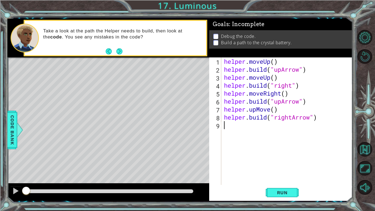
click at [306, 139] on div "helper . moveUp ( ) helper . build ( "upArrow" ) helper . moveUp ( ) helper . b…" at bounding box center [288, 128] width 131 height 143
click at [293, 84] on div "helper . moveUp ( ) helper . build ( "upArrow" ) helper . moveUp ( ) helper . b…" at bounding box center [288, 128] width 131 height 143
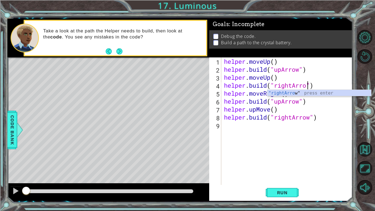
type textarea "[DOMAIN_NAME]("rightArrow")"
click at [293, 152] on div "helper . moveUp ( ) helper . build ( "upArrow" ) helper . moveUp ( ) helper . b…" at bounding box center [288, 128] width 131 height 143
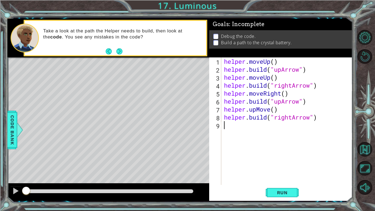
scroll to position [0, 0]
click at [281, 104] on div "helper . moveUp ( ) helper . build ( "upArrow" ) helper . moveUp ( ) helper . b…" at bounding box center [288, 128] width 131 height 143
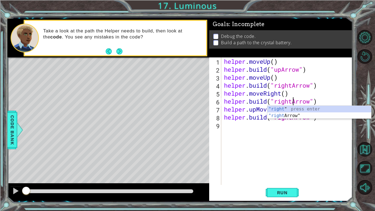
scroll to position [0, 3]
click at [286, 106] on div ""right " press enter "right Arrow" press enter" at bounding box center [319, 119] width 104 height 26
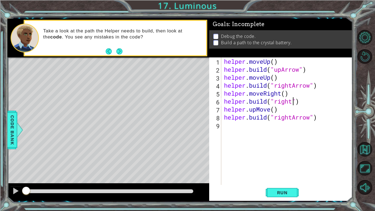
click at [270, 109] on div "helper . moveUp ( ) helper . build ( "upArrow" ) helper . moveUp ( ) helper . b…" at bounding box center [288, 128] width 131 height 143
click at [293, 118] on div "helper . moveUp ( ) helper . build ( "upArrow" ) helper . moveUp ( ) helper . b…" at bounding box center [288, 128] width 131 height 143
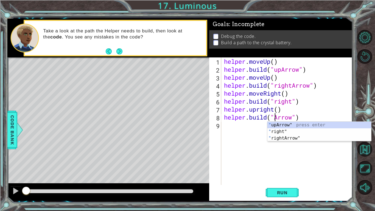
scroll to position [0, 2]
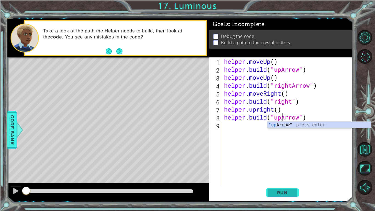
click at [290, 177] on button "Run" at bounding box center [282, 192] width 33 height 14
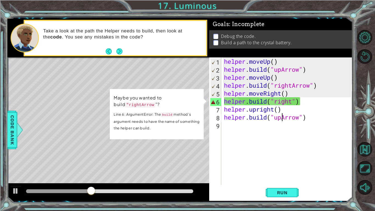
click at [225, 105] on div "helper . moveUp ( ) helper . build ( "upArrow" ) helper . moveUp ( ) helper . b…" at bounding box center [288, 128] width 131 height 143
click at [292, 101] on div "helper . moveUp ( ) helper . build ( "upArrow" ) helper . moveUp ( ) helper . b…" at bounding box center [288, 128] width 131 height 143
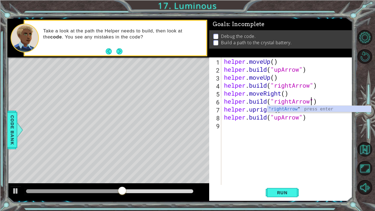
scroll to position [0, 4]
click at [273, 177] on button "Run" at bounding box center [282, 192] width 33 height 14
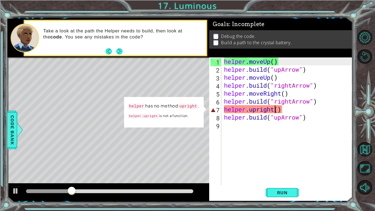
click at [275, 110] on div "helper . moveUp ( ) helper . build ( "upArrow" ) helper . moveUp ( ) helper . b…" at bounding box center [288, 128] width 131 height 143
click at [245, 108] on div "helper . moveUp ( ) helper . build ( "upArrow" ) helper . moveUp ( ) helper . b…" at bounding box center [288, 128] width 131 height 143
click at [251, 109] on div "helper . moveUp ( ) helper . build ( "upArrow" ) helper . moveUp ( ) helper . b…" at bounding box center [288, 128] width 131 height 143
click at [274, 110] on div "helper . moveUp ( ) helper . build ( "upArrow" ) helper . moveUp ( ) helper . b…" at bounding box center [288, 128] width 131 height 143
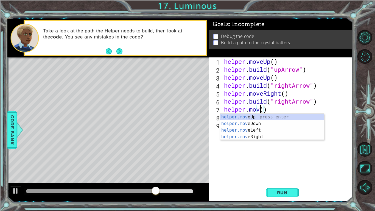
scroll to position [0, 2]
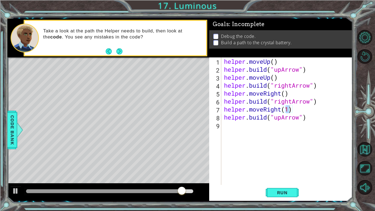
click at [374, 177] on div "1 ההההההההההההההההההההההההההההההההההההההההההההההההההההההההההההההההההההההההההההה…" at bounding box center [187, 105] width 375 height 211
click at [279, 177] on span "Run" at bounding box center [282, 192] width 22 height 5
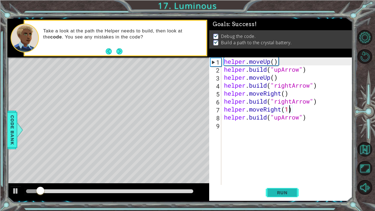
click at [280, 177] on button "Run" at bounding box center [282, 192] width 33 height 14
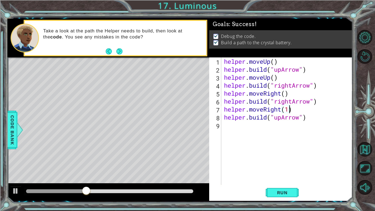
scroll to position [0, 3]
type textarea "helper.moveRight(1)"
drag, startPoint x: 154, startPoint y: 190, endPoint x: 223, endPoint y: 202, distance: 69.6
click at [223, 177] on body "1 ההההההההההההההההההההההההההההההההההההההההההההההההההההההההההההההההההההההההההההה…" at bounding box center [187, 105] width 375 height 211
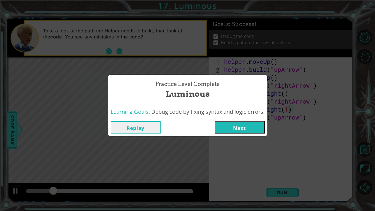
click at [237, 128] on button "Next" at bounding box center [240, 127] width 50 height 12
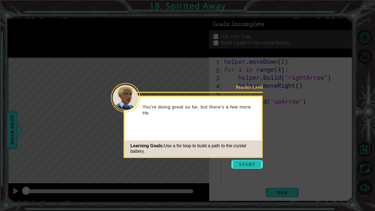
click at [248, 167] on button "Start" at bounding box center [246, 164] width 31 height 9
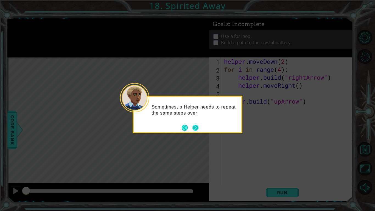
click at [198, 128] on button "Next" at bounding box center [195, 127] width 9 height 9
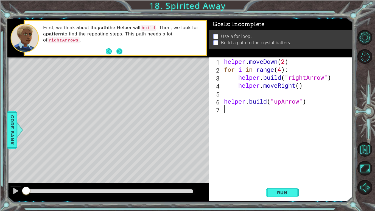
click at [120, 54] on button "Next" at bounding box center [119, 51] width 8 height 8
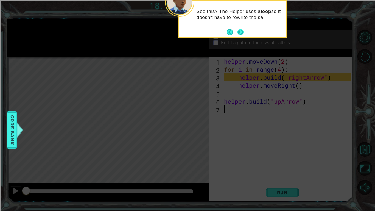
click at [241, 29] on button "Next" at bounding box center [240, 32] width 10 height 10
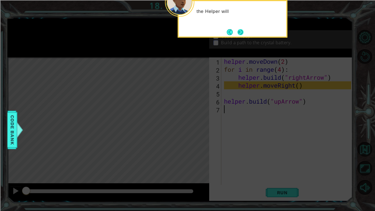
click at [240, 30] on button "Next" at bounding box center [240, 32] width 6 height 6
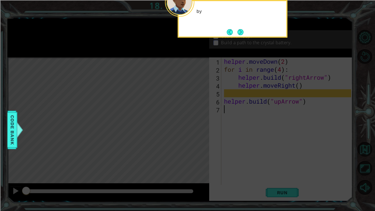
click at [240, 30] on button "Next" at bounding box center [240, 32] width 7 height 7
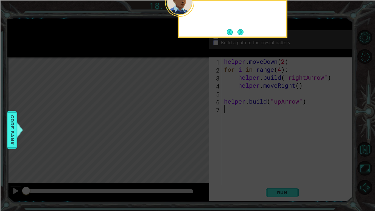
click at [240, 30] on button "Next" at bounding box center [240, 32] width 10 height 10
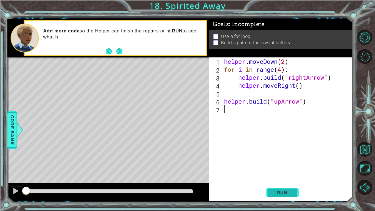
click at [267, 177] on button "Run" at bounding box center [282, 192] width 33 height 14
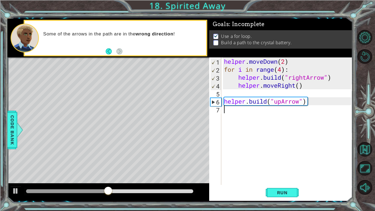
click at [245, 93] on div "helper . moveDown ( 2 ) for i in range ( 4 ) : helper . build ( "rightArrow" ) …" at bounding box center [288, 128] width 131 height 143
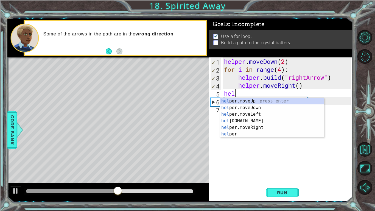
scroll to position [0, 1]
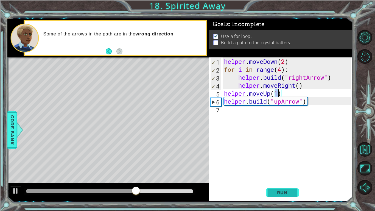
type textarea "helper.moveUp(1)"
click at [290, 177] on span "Run" at bounding box center [282, 192] width 22 height 5
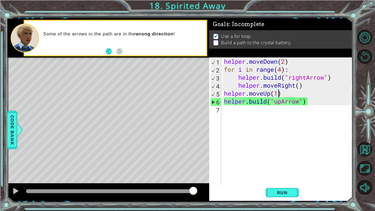
drag, startPoint x: 28, startPoint y: 189, endPoint x: 295, endPoint y: 184, distance: 266.7
click at [295, 177] on div "1 ההההההההההההההההההההההההההההההההההההההההההההההההההההההההההההההההההההההההההההה…" at bounding box center [179, 110] width 345 height 182
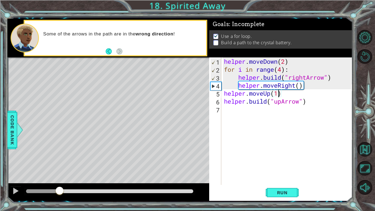
drag, startPoint x: 39, startPoint y: 193, endPoint x: 59, endPoint y: 194, distance: 20.6
click at [59, 177] on div at bounding box center [60, 191] width 10 height 10
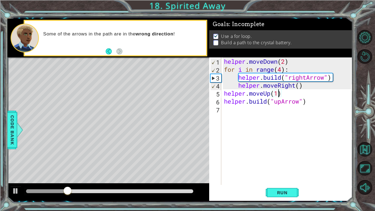
click at [223, 93] on div "helper . moveDown ( 2 ) for i in range ( 4 ) : helper . build ( "rightArrow" ) …" at bounding box center [288, 128] width 131 height 143
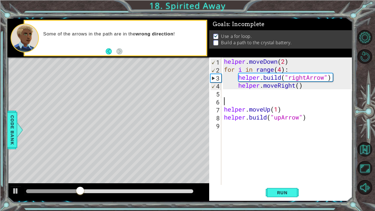
click at [232, 104] on div "helper . moveDown ( 2 ) for i in range ( 4 ) : helper . build ( "rightArrow" ) …" at bounding box center [288, 128] width 131 height 143
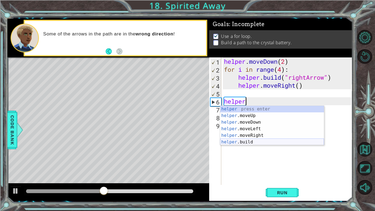
click at [244, 143] on div "helper press enter helper .moveUp press enter helper .moveDown press enter help…" at bounding box center [272, 132] width 104 height 53
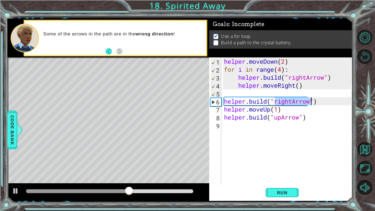
click at [296, 102] on div "helper . moveDown ( 2 ) for i in range ( 4 ) : helper . build ( "rightArrow" ) …" at bounding box center [287, 120] width 128 height 127
click at [292, 101] on div "helper . moveDown ( 2 ) for i in range ( 4 ) : helper . build ( "rightArrow" ) …" at bounding box center [288, 128] width 131 height 143
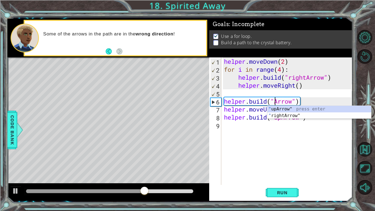
scroll to position [0, 2]
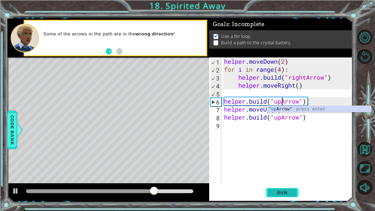
type textarea "[DOMAIN_NAME]("upArrow")"
click at [284, 177] on span "Run" at bounding box center [282, 192] width 22 height 5
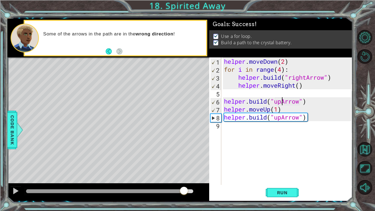
drag, startPoint x: 39, startPoint y: 192, endPoint x: 185, endPoint y: 194, distance: 146.8
click at [185, 177] on div at bounding box center [184, 191] width 10 height 10
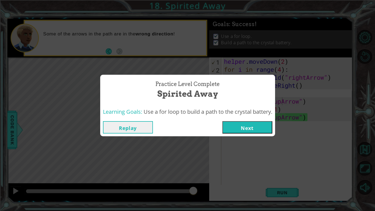
click at [251, 123] on button "Next" at bounding box center [247, 127] width 50 height 12
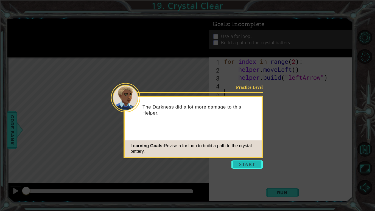
click at [247, 162] on button "Start" at bounding box center [246, 164] width 31 height 9
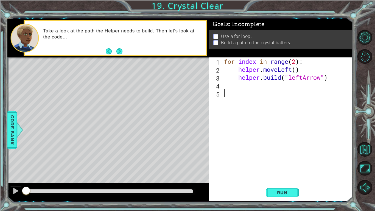
click at [295, 61] on div "for index in range ( 2 ) : helper . moveLeft ( ) helper . build ( "leftArrow" )" at bounding box center [288, 128] width 131 height 143
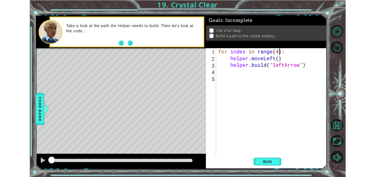
scroll to position [0, 3]
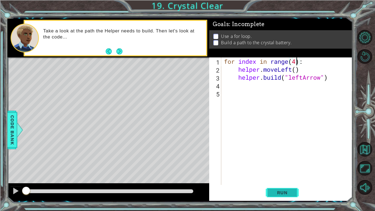
type textarea "for index in range(4):"
click at [287, 177] on span "Run" at bounding box center [282, 192] width 22 height 5
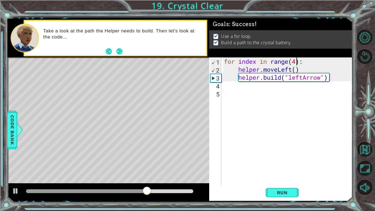
click at [159, 177] on div at bounding box center [108, 192] width 202 height 18
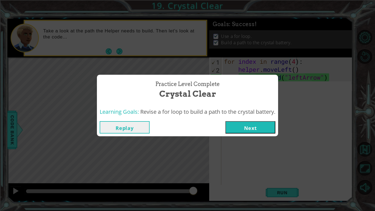
click at [253, 131] on button "Next" at bounding box center [250, 127] width 50 height 12
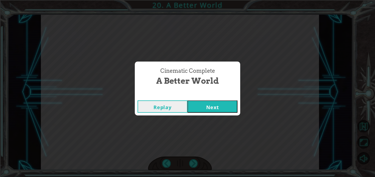
click at [202, 107] on button "Next" at bounding box center [212, 107] width 50 height 12
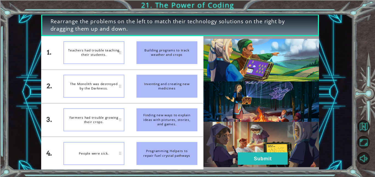
drag, startPoint x: 164, startPoint y: 56, endPoint x: 154, endPoint y: 86, distance: 31.5
click at [154, 86] on ul "Building programs to track weather and crops Inventing and creating new medicin…" at bounding box center [166, 103] width 73 height 134
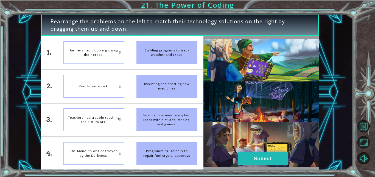
click at [247, 157] on button "Submit" at bounding box center [263, 159] width 50 height 12
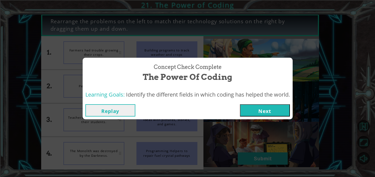
click at [249, 110] on button "Next" at bounding box center [265, 111] width 50 height 12
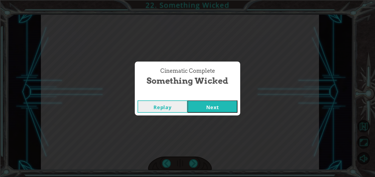
click at [201, 106] on button "Next" at bounding box center [212, 107] width 50 height 12
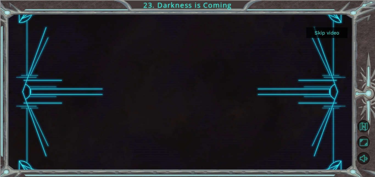
click at [327, 33] on button "Skip video" at bounding box center [326, 32] width 41 height 11
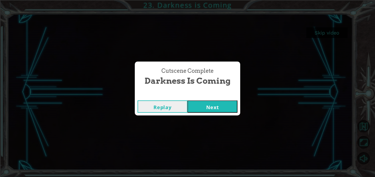
click at [195, 108] on button "Next" at bounding box center [212, 107] width 50 height 12
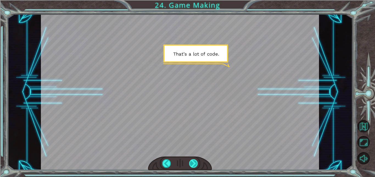
click at [189, 166] on div at bounding box center [193, 164] width 9 height 9
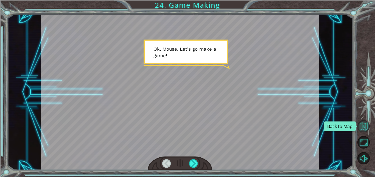
click at [363, 131] on button "Back to Map" at bounding box center [363, 126] width 12 height 12
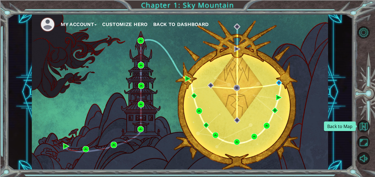
click at [363, 131] on button "Back to Map" at bounding box center [363, 126] width 12 height 12
click at [363, 130] on button "Back to Map" at bounding box center [363, 126] width 12 height 12
click at [173, 18] on ul "My Account Customize Hero Back to Dashboard" at bounding box center [184, 24] width 288 height 15
click at [173, 21] on span "Back to Dashboard" at bounding box center [181, 24] width 56 height 6
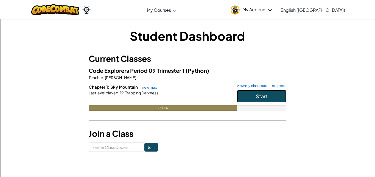
click at [256, 96] on span "Start" at bounding box center [262, 96] width 12 height 6
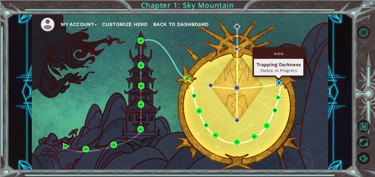
click at [278, 82] on img at bounding box center [279, 83] width 6 height 6
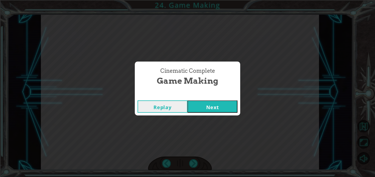
click at [224, 109] on button "Next" at bounding box center [212, 107] width 50 height 12
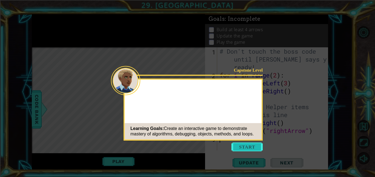
click at [244, 146] on button "Start" at bounding box center [246, 147] width 31 height 9
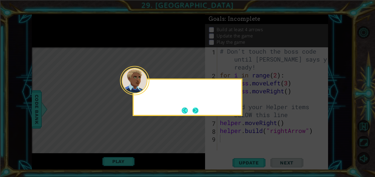
click at [196, 108] on button "Next" at bounding box center [195, 111] width 10 height 10
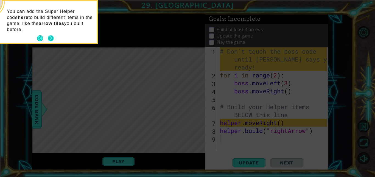
click at [54, 40] on button "Next" at bounding box center [50, 38] width 7 height 7
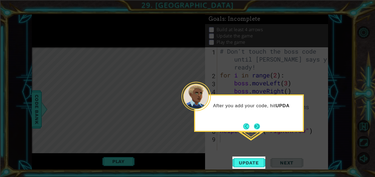
click at [256, 125] on button "Next" at bounding box center [257, 127] width 10 height 10
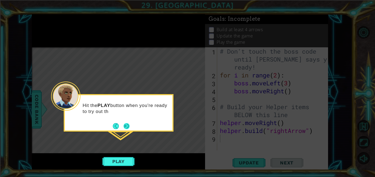
click at [127, 125] on button "Next" at bounding box center [127, 127] width 10 height 10
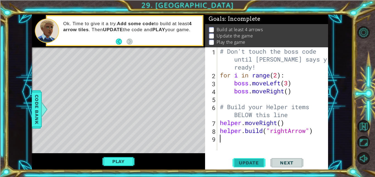
click at [243, 163] on span "Update" at bounding box center [248, 162] width 31 height 5
click at [113, 165] on button "Play" at bounding box center [118, 162] width 32 height 10
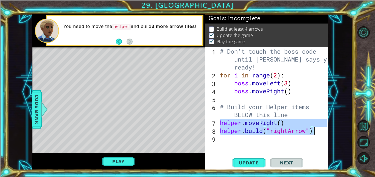
drag, startPoint x: 221, startPoint y: 124, endPoint x: 316, endPoint y: 132, distance: 95.2
click at [316, 132] on div "# Don't touch the boss code until [PERSON_NAME] says you're ready! for i in ran…" at bounding box center [274, 114] width 111 height 135
type textarea "helper.moveRight() [DOMAIN_NAME]("rightArrow")"
click at [262, 142] on div "# Don't touch the boss code until [PERSON_NAME] says you're ready! for i in ran…" at bounding box center [274, 114] width 111 height 135
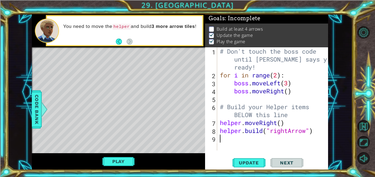
paste textarea "[DOMAIN_NAME]("rightArrow")"
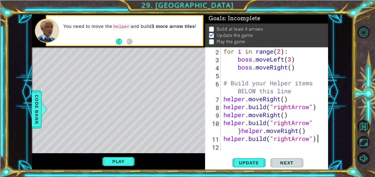
scroll to position [40, 0]
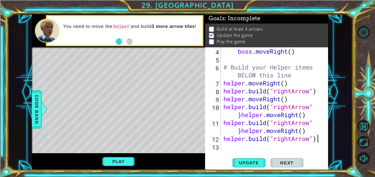
click at [241, 115] on div "boss . moveRight ( ) # Build your Helper items BELOW this line helper . moveRig…" at bounding box center [275, 106] width 107 height 119
click at [242, 132] on div "boss . moveRight ( ) # Build your Helper items BELOW this line helper . moveRig…" at bounding box center [275, 106] width 107 height 119
type textarea "helper.moveRight()"
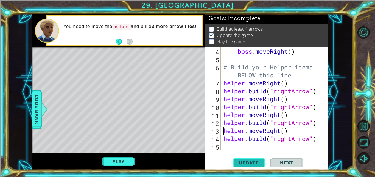
click at [256, 161] on span "Update" at bounding box center [248, 162] width 31 height 5
click at [120, 164] on button "Play" at bounding box center [118, 162] width 32 height 10
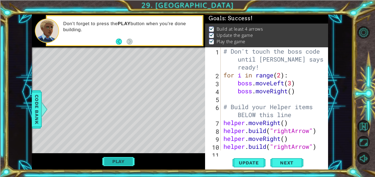
scroll to position [0, 0]
click at [295, 159] on button "Next" at bounding box center [286, 162] width 33 height 12
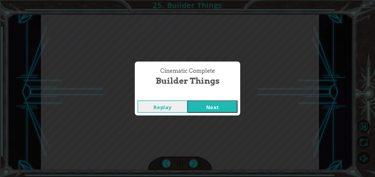
click at [209, 102] on button "Next" at bounding box center [212, 107] width 50 height 12
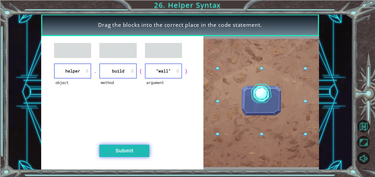
click at [118, 154] on button "Submit" at bounding box center [124, 151] width 50 height 12
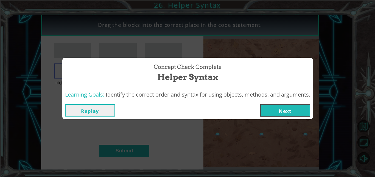
click at [295, 118] on div "Replay Next" at bounding box center [187, 111] width 250 height 18
click at [287, 111] on button "Next" at bounding box center [285, 111] width 50 height 12
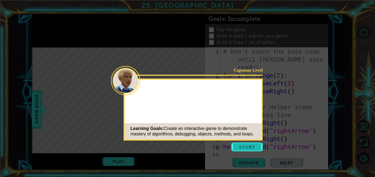
click at [250, 146] on button "Start" at bounding box center [246, 147] width 31 height 9
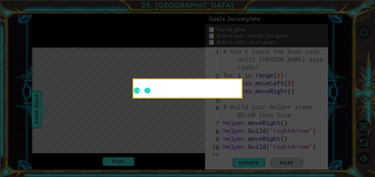
click at [152, 96] on button "Next" at bounding box center [147, 91] width 10 height 10
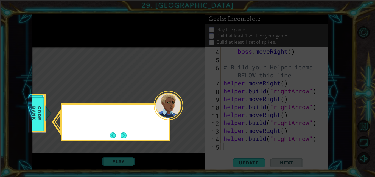
scroll to position [40, 0]
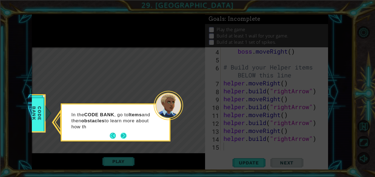
click at [123, 134] on button "Next" at bounding box center [123, 136] width 10 height 10
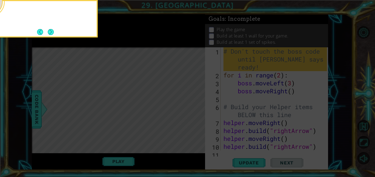
scroll to position [0, 0]
click at [52, 31] on button "Next" at bounding box center [51, 32] width 8 height 8
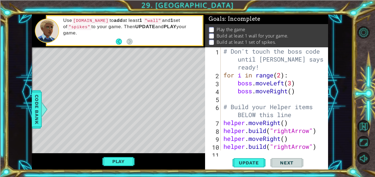
scroll to position [40, 0]
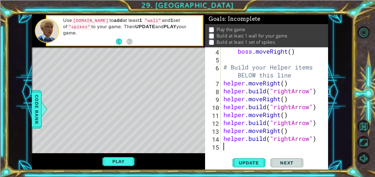
click at [242, 148] on div "boss . moveRight ( ) # Build your Helper items BELOW this line helper . moveRig…" at bounding box center [275, 106] width 107 height 119
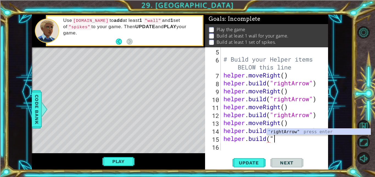
scroll to position [0, 2]
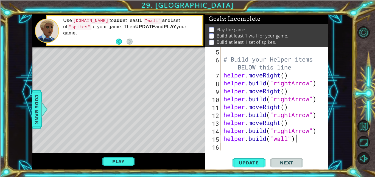
type textarea "[DOMAIN_NAME]("wall")"
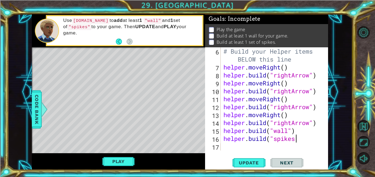
scroll to position [0, 3]
type textarea "[DOMAIN_NAME]("wall")"
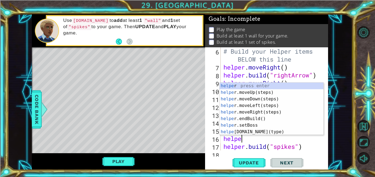
scroll to position [0, 1]
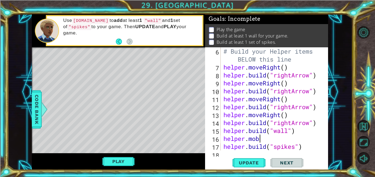
type textarea "[DOMAIN_NAME]"
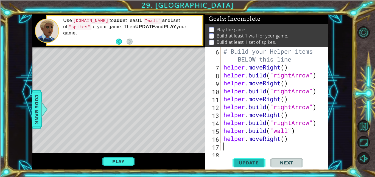
click at [258, 162] on span "Update" at bounding box center [248, 162] width 31 height 5
click at [238, 160] on span "Update" at bounding box center [248, 162] width 31 height 5
click at [117, 162] on button "Play" at bounding box center [118, 162] width 32 height 10
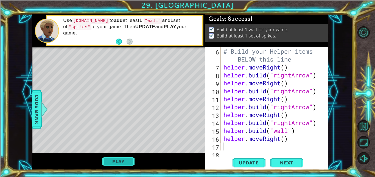
scroll to position [0, 0]
click at [284, 162] on span "Next" at bounding box center [286, 164] width 24 height 5
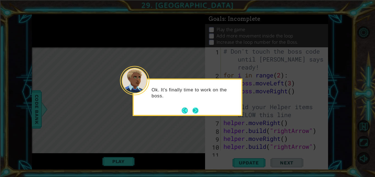
click at [195, 111] on button "Next" at bounding box center [195, 110] width 7 height 7
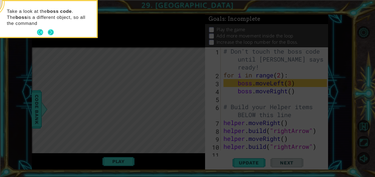
click at [49, 33] on button "Next" at bounding box center [51, 32] width 10 height 10
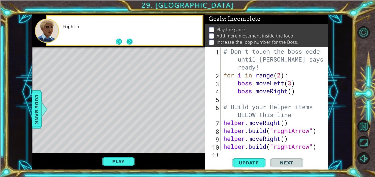
click at [127, 38] on button "Next" at bounding box center [130, 42] width 8 height 8
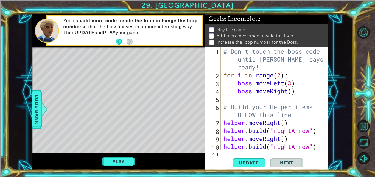
click at [281, 74] on div "# Don't touch the boss code until [PERSON_NAME] says you're ready! for i in ran…" at bounding box center [275, 114] width 107 height 135
click at [296, 91] on div "# Don't touch the boss code until [PERSON_NAME] says you're ready! for i in ran…" at bounding box center [275, 114] width 107 height 135
click at [298, 84] on div "# Don't touch the boss code until [PERSON_NAME] says you're ready! for i in ran…" at bounding box center [275, 114] width 107 height 135
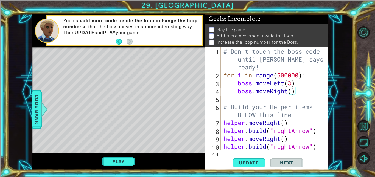
type textarea "boss.moveLeft(3)"
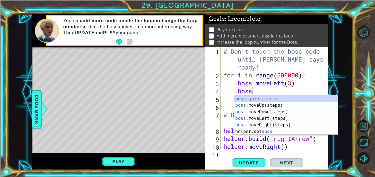
type textarea "boss."
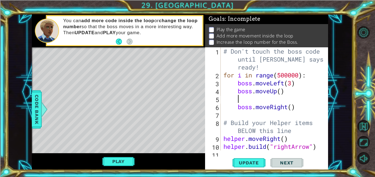
scroll to position [0, 0]
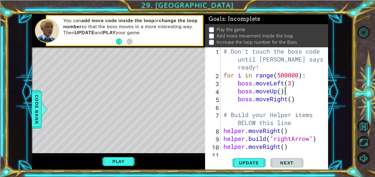
click at [280, 92] on div "# Don't touch the boss code until [PERSON_NAME] says you're ready! for i in ran…" at bounding box center [275, 114] width 107 height 135
click at [297, 100] on div "# Don't touch the boss code until [PERSON_NAME] says you're ready! for i in ran…" at bounding box center [275, 114] width 107 height 135
type textarea "boss.moveRight()"
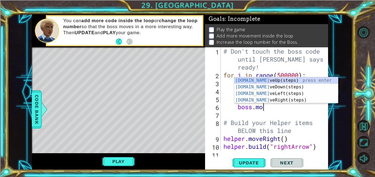
scroll to position [0, 2]
type textarea "boss.move"
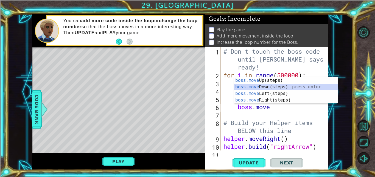
scroll to position [0, 0]
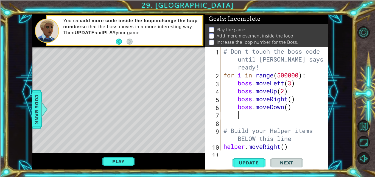
click at [289, 107] on div "# Don't touch the boss code until [PERSON_NAME] says you're ready! for i in ran…" at bounding box center [275, 114] width 107 height 135
type textarea "boss.moveDown(2)"
click at [249, 165] on span "Update" at bounding box center [248, 162] width 31 height 5
click at [121, 163] on button "Play" at bounding box center [118, 162] width 32 height 10
